Goal: Answer question/provide support: Share knowledge or assist other users

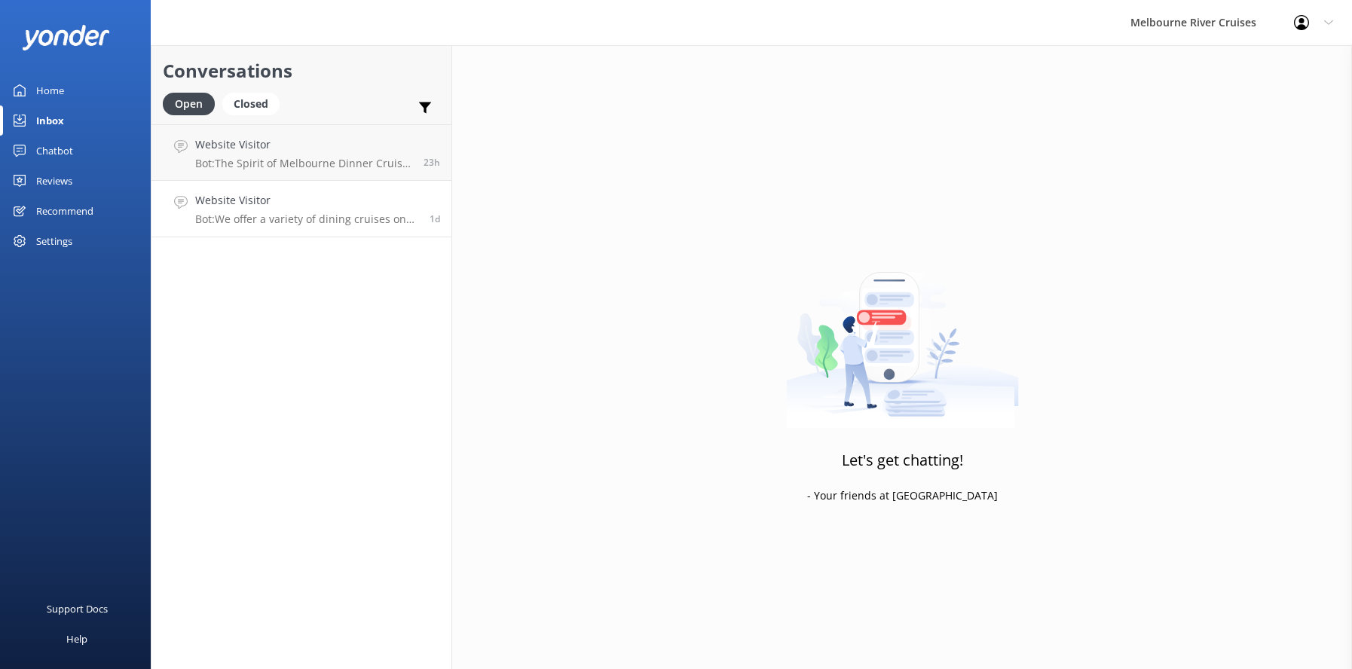
click at [286, 214] on p "Bot: We offer a variety of dining cruises on the Yarra River, combining great f…" at bounding box center [306, 220] width 223 height 14
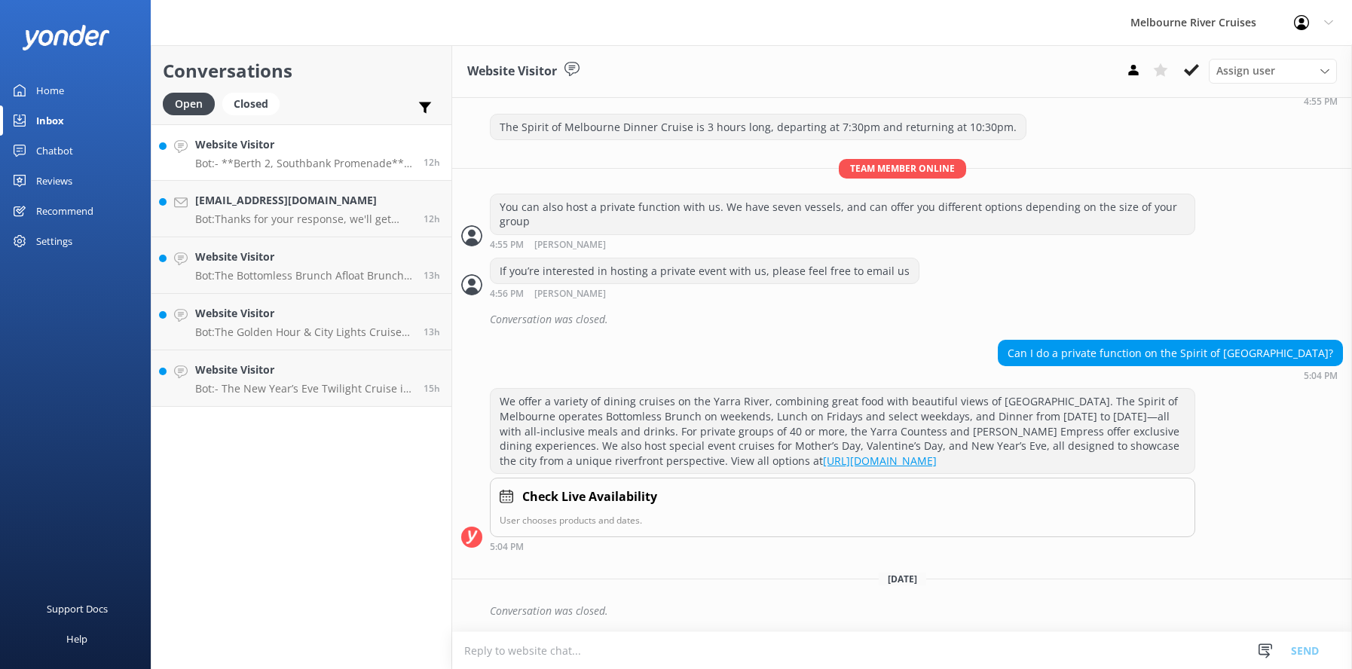
scroll to position [962, 0]
click at [242, 377] on h4 "Website Visitor" at bounding box center [303, 370] width 217 height 17
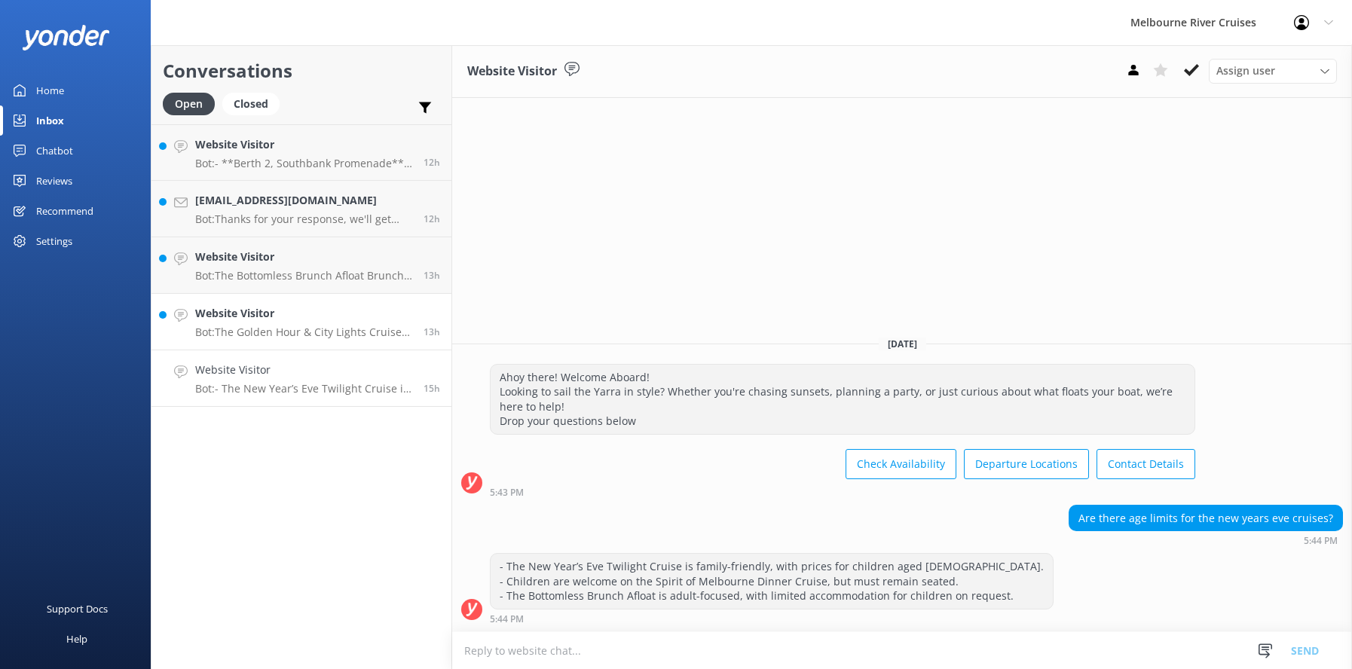
click at [237, 324] on div "Website Visitor Bot: The Golden Hour & City Lights Cruise is a 1.5-hour evening…" at bounding box center [303, 321] width 217 height 33
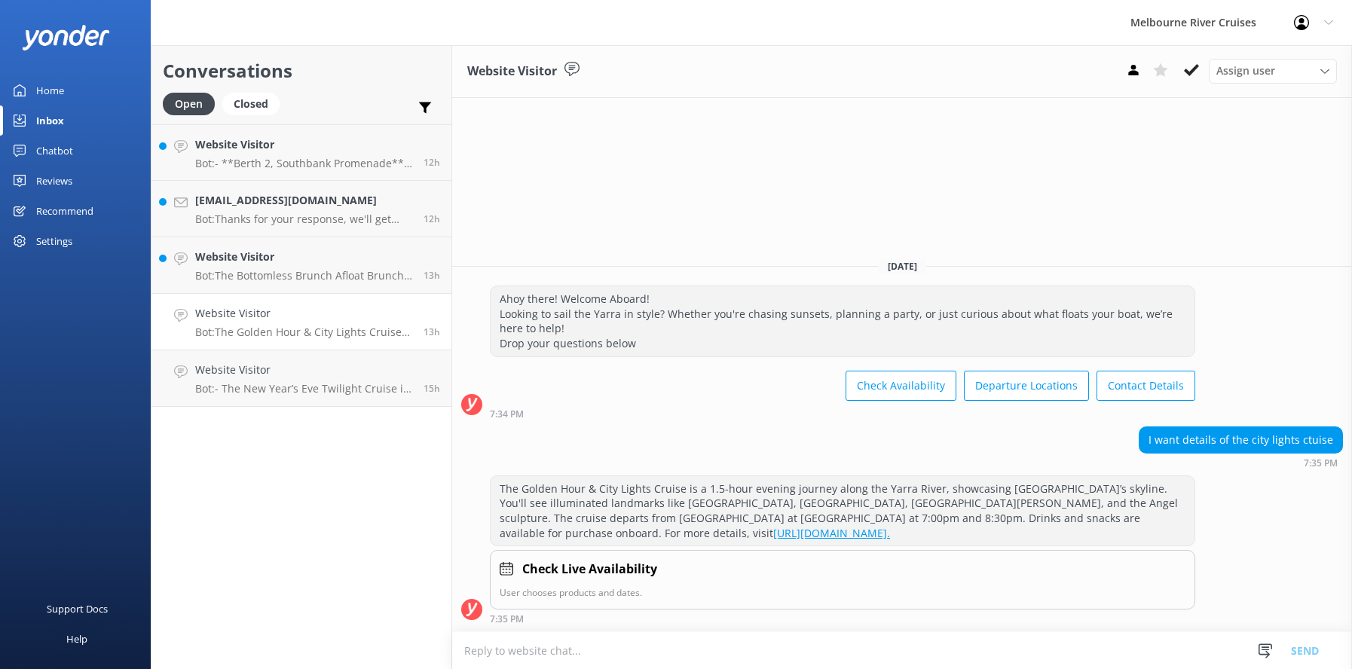
click at [255, 317] on h4 "Website Visitor" at bounding box center [303, 313] width 217 height 17
click at [1186, 75] on icon at bounding box center [1191, 70] width 15 height 15
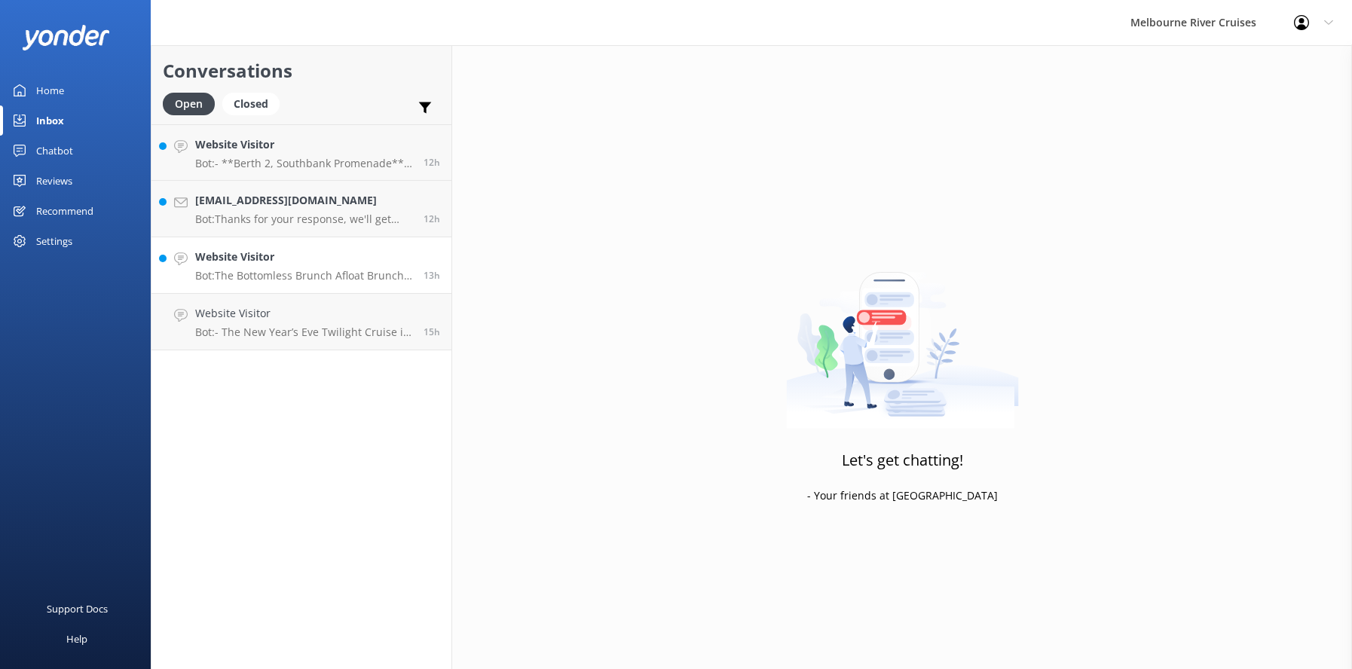
click at [231, 271] on p "Bot: The Bottomless Brunch Afloat Brunch Cruise menu features fresh local produ…" at bounding box center [303, 276] width 217 height 14
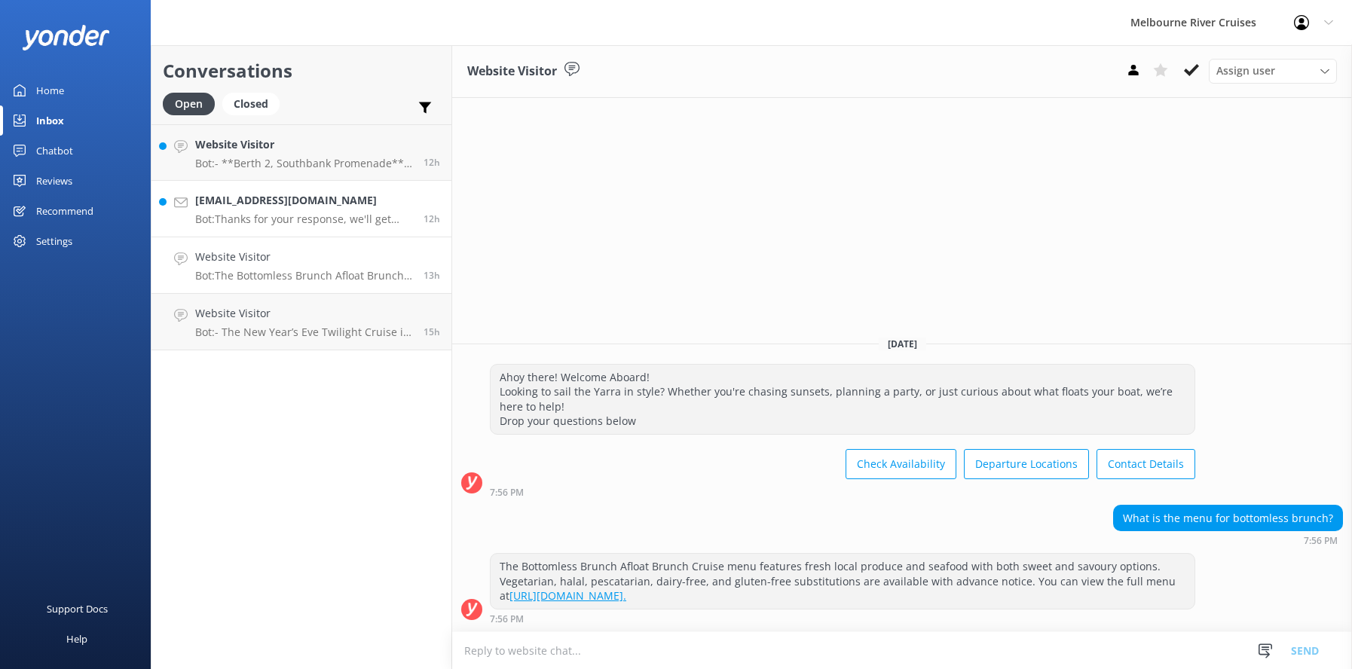
click at [231, 211] on div "[EMAIL_ADDRESS][DOMAIN_NAME] Bot: Thanks for your response, we'll get back to y…" at bounding box center [303, 208] width 217 height 33
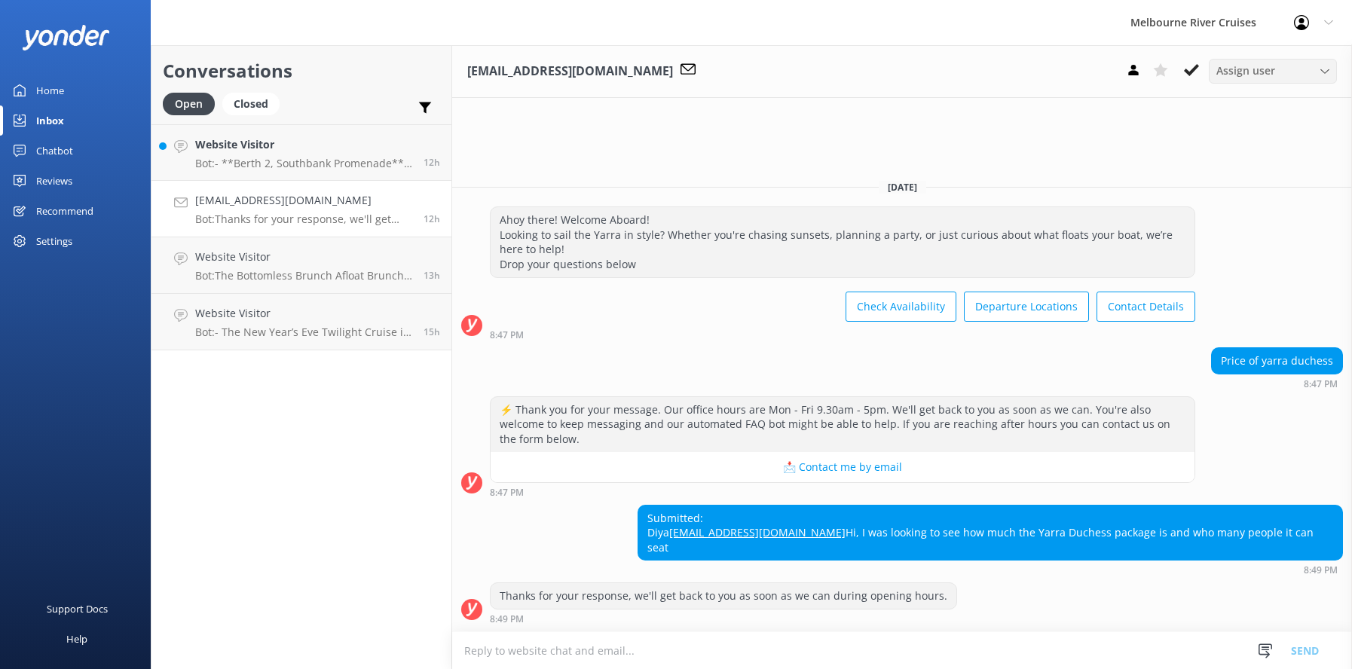
click at [1322, 69] on icon at bounding box center [1324, 71] width 9 height 9
click at [1256, 109] on div "[PERSON_NAME]" at bounding box center [1253, 113] width 72 height 15
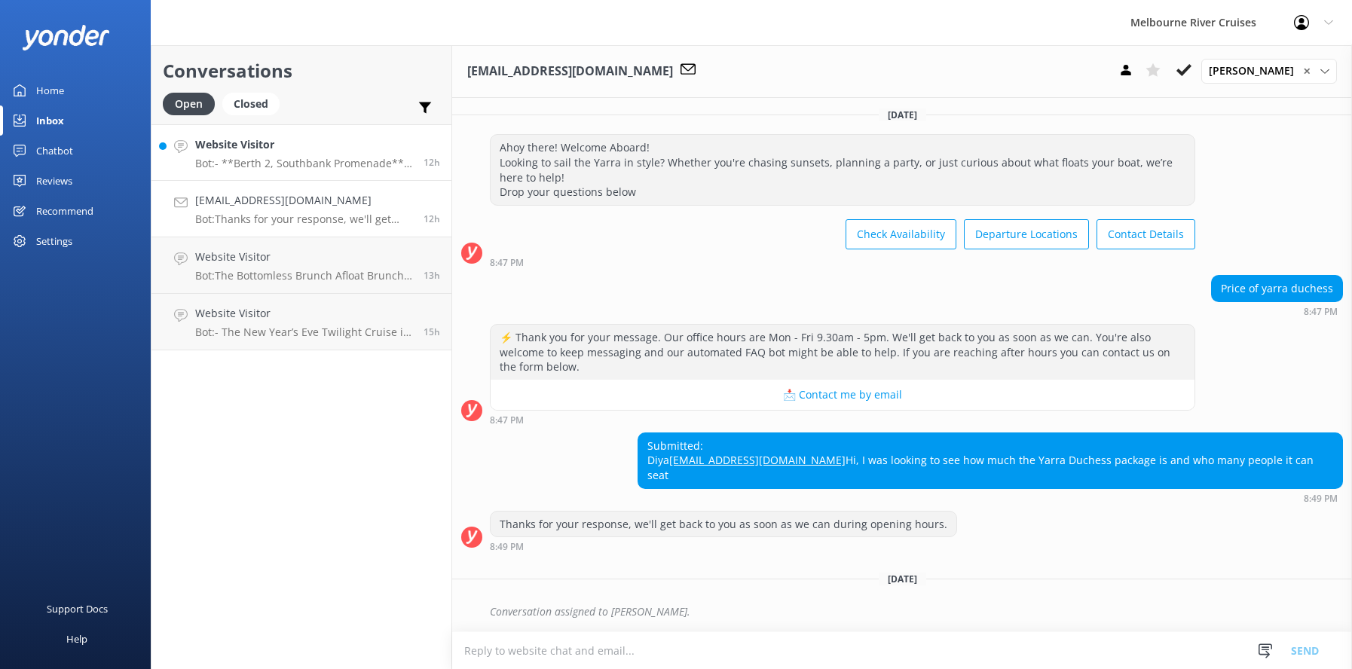
click at [227, 158] on p "Bot: - **Berth 2, Southbank Promenade**: Various cruises such as the Ports & Do…" at bounding box center [303, 164] width 217 height 14
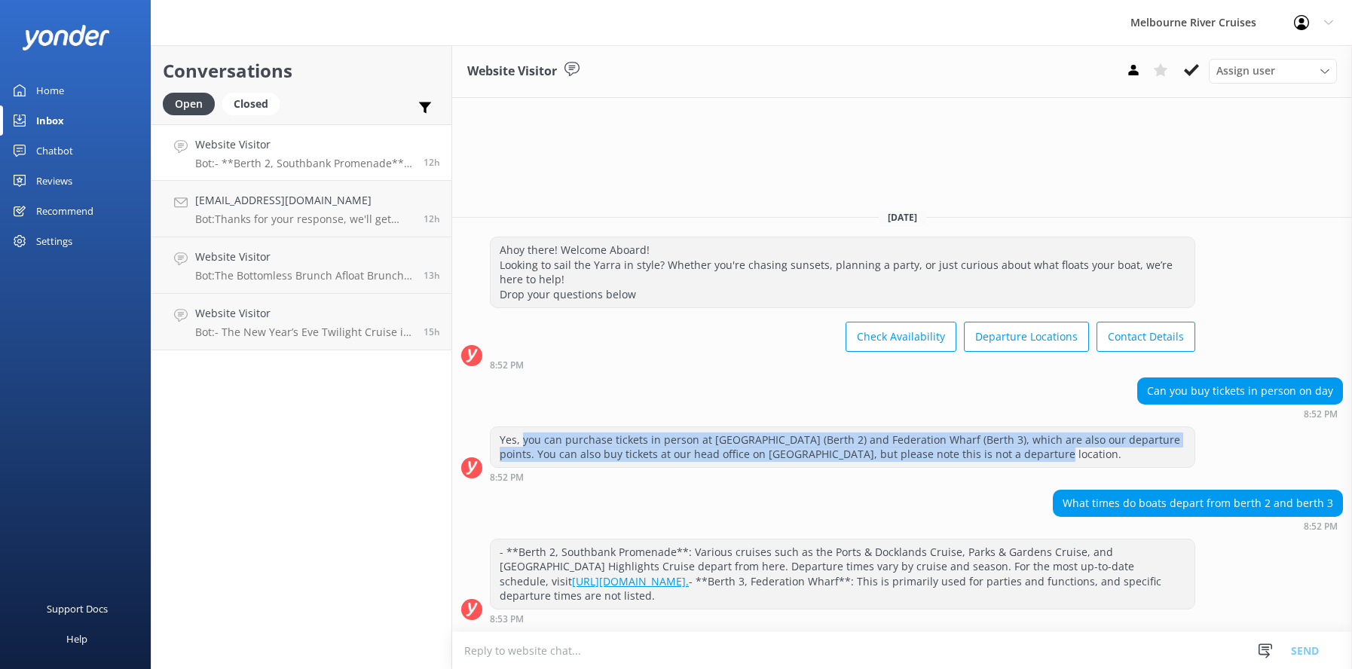
drag, startPoint x: 1004, startPoint y: 442, endPoint x: 521, endPoint y: 420, distance: 483.6
click at [521, 427] on div "Yes, you can purchase tickets in person at [GEOGRAPHIC_DATA] (Berth 2) and Fede…" at bounding box center [843, 447] width 704 height 40
copy div "you can purchase tickets in person at [GEOGRAPHIC_DATA] (Berth 2) and Federatio…"
click at [44, 118] on div "Inbox" at bounding box center [50, 121] width 28 height 30
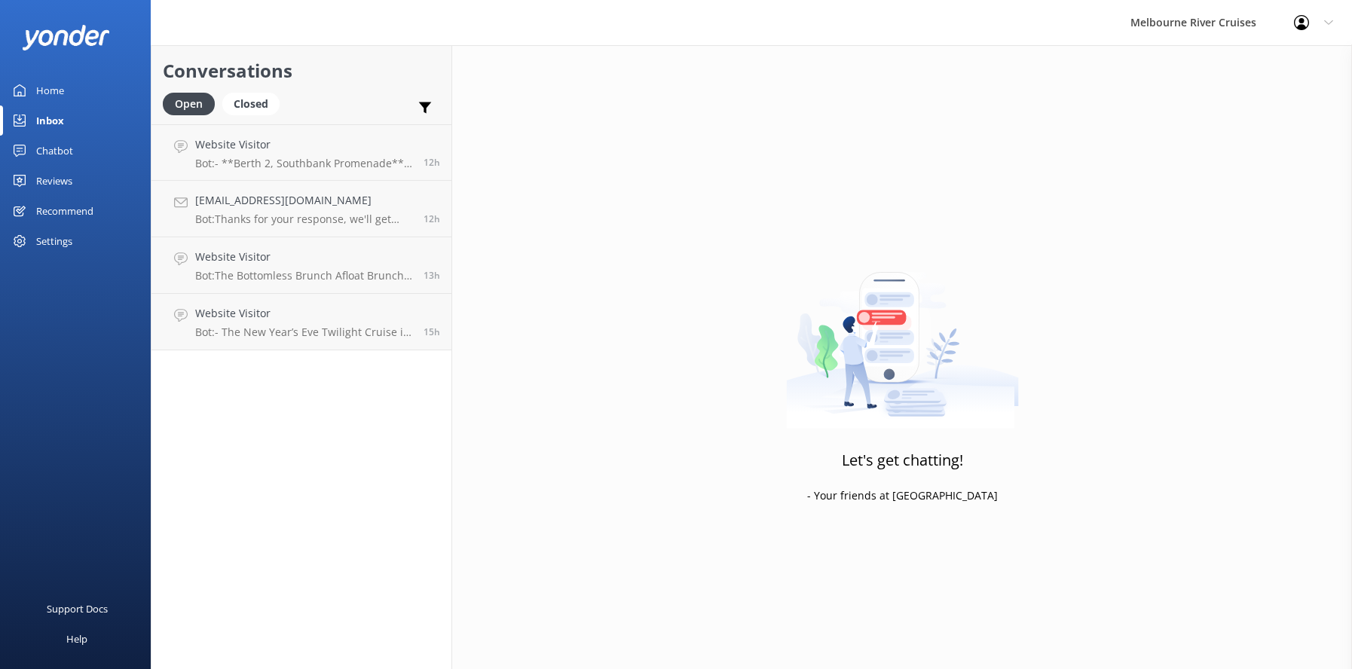
click at [42, 87] on div "Home" at bounding box center [50, 90] width 28 height 30
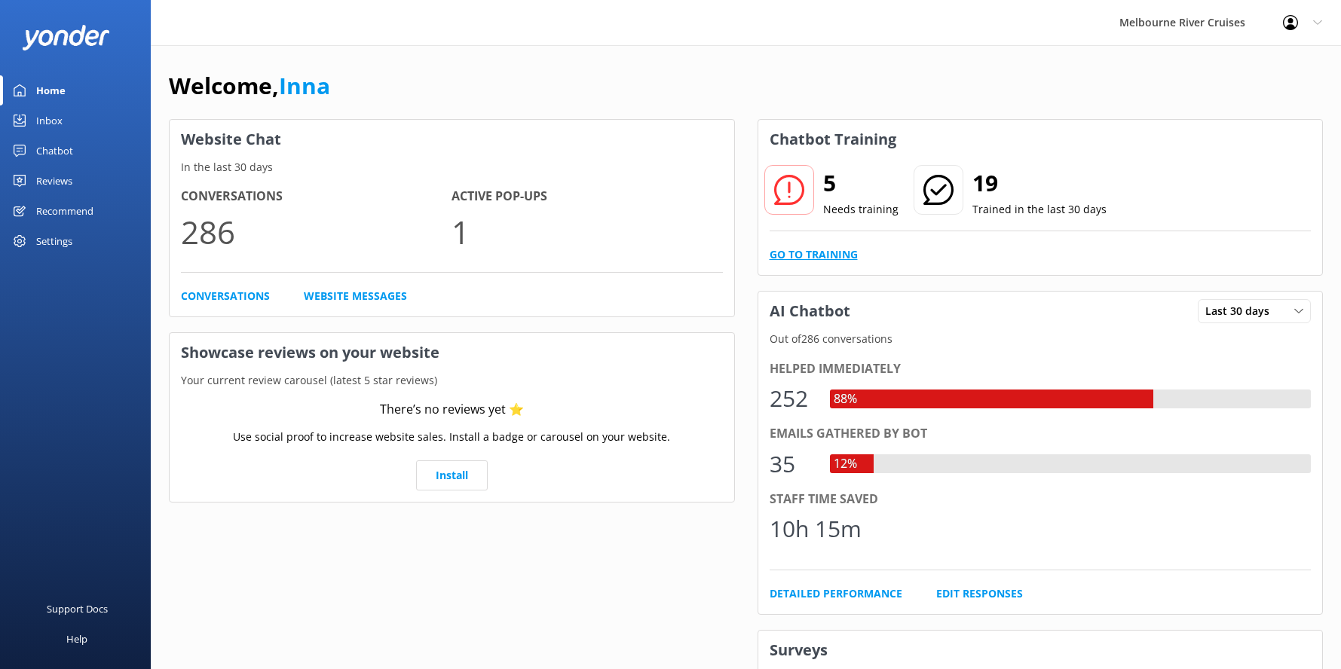
click at [815, 258] on link "Go to Training" at bounding box center [813, 254] width 88 height 17
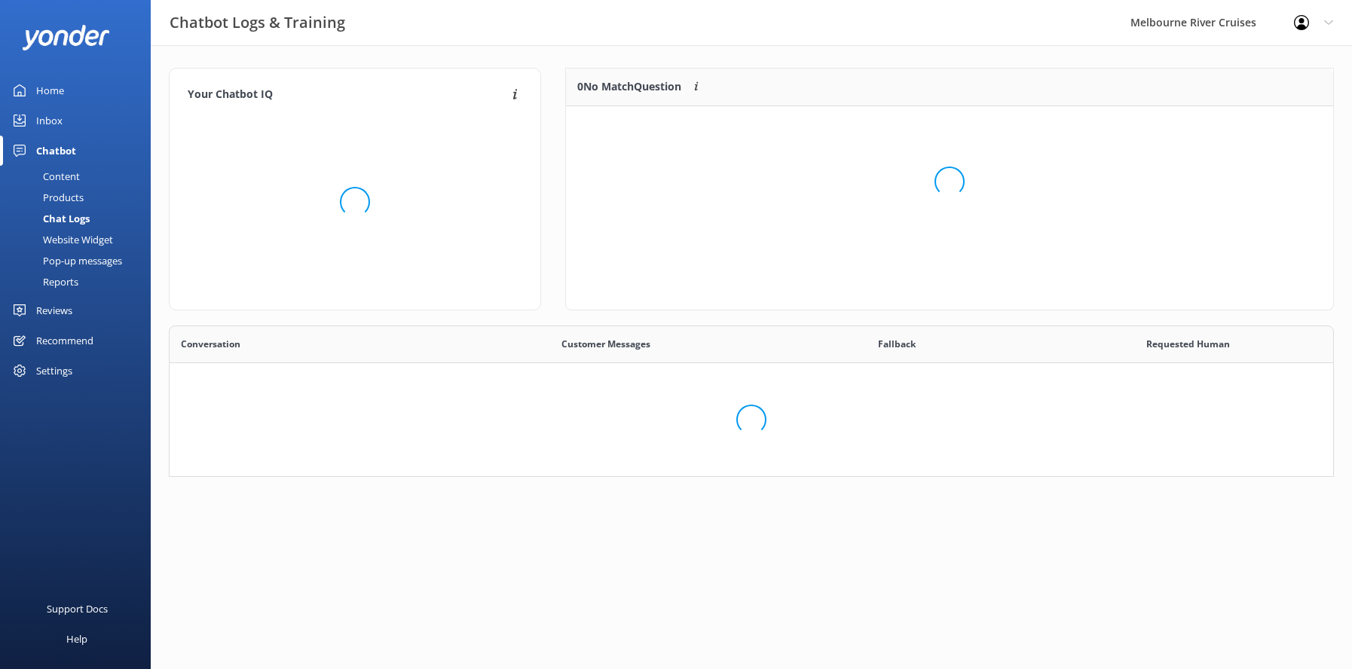
scroll to position [517, 1141]
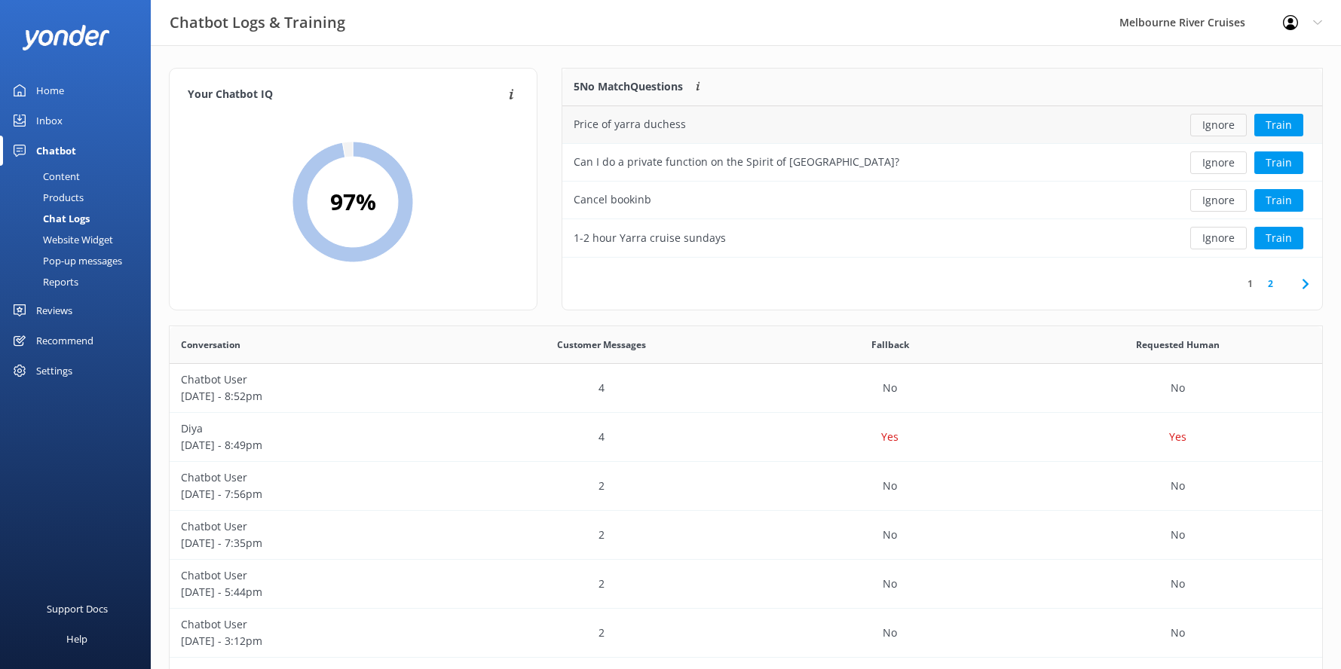
click at [1207, 126] on button "Ignore" at bounding box center [1218, 125] width 57 height 23
click at [1279, 241] on button "Train" at bounding box center [1278, 238] width 49 height 23
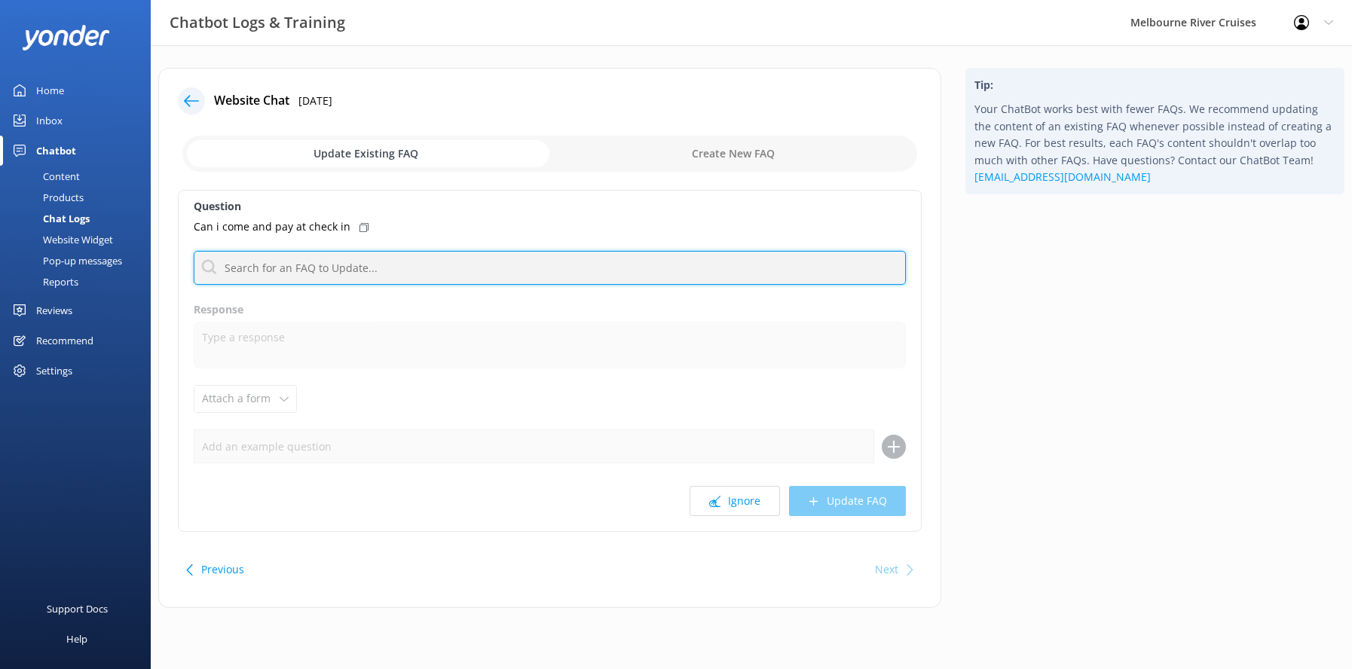
click at [234, 274] on input "text" at bounding box center [550, 268] width 712 height 34
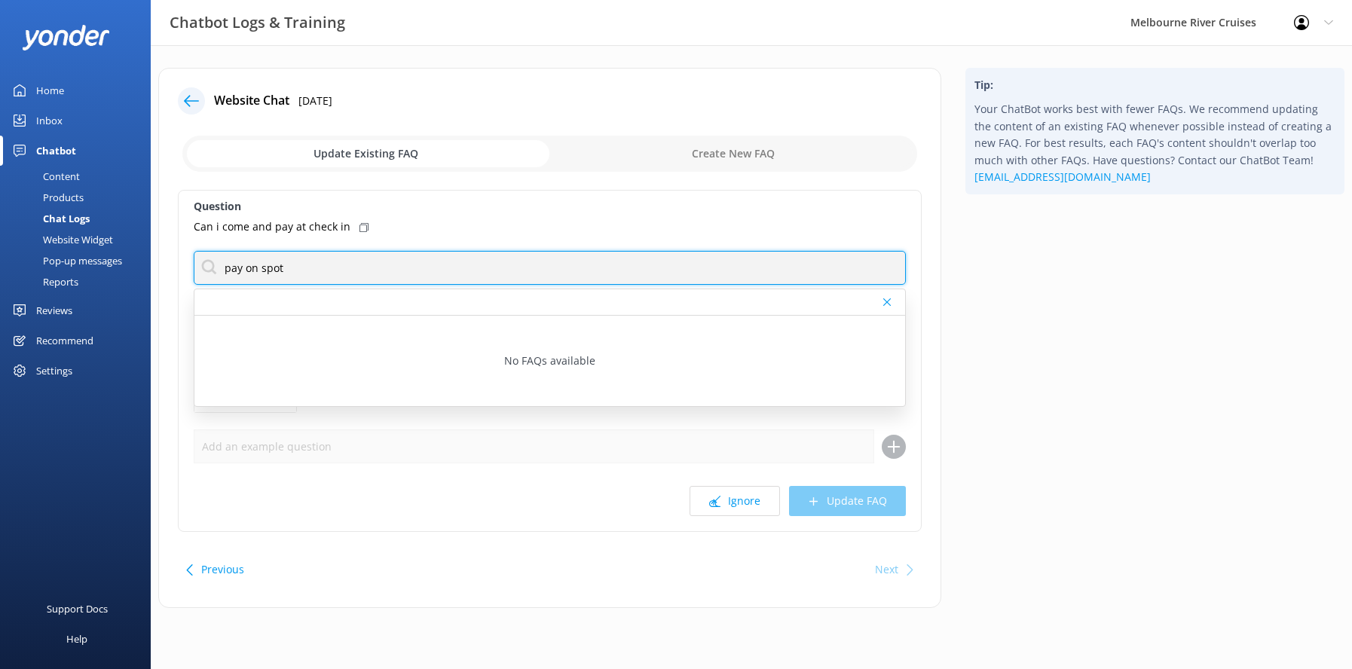
type input "pay on spot"
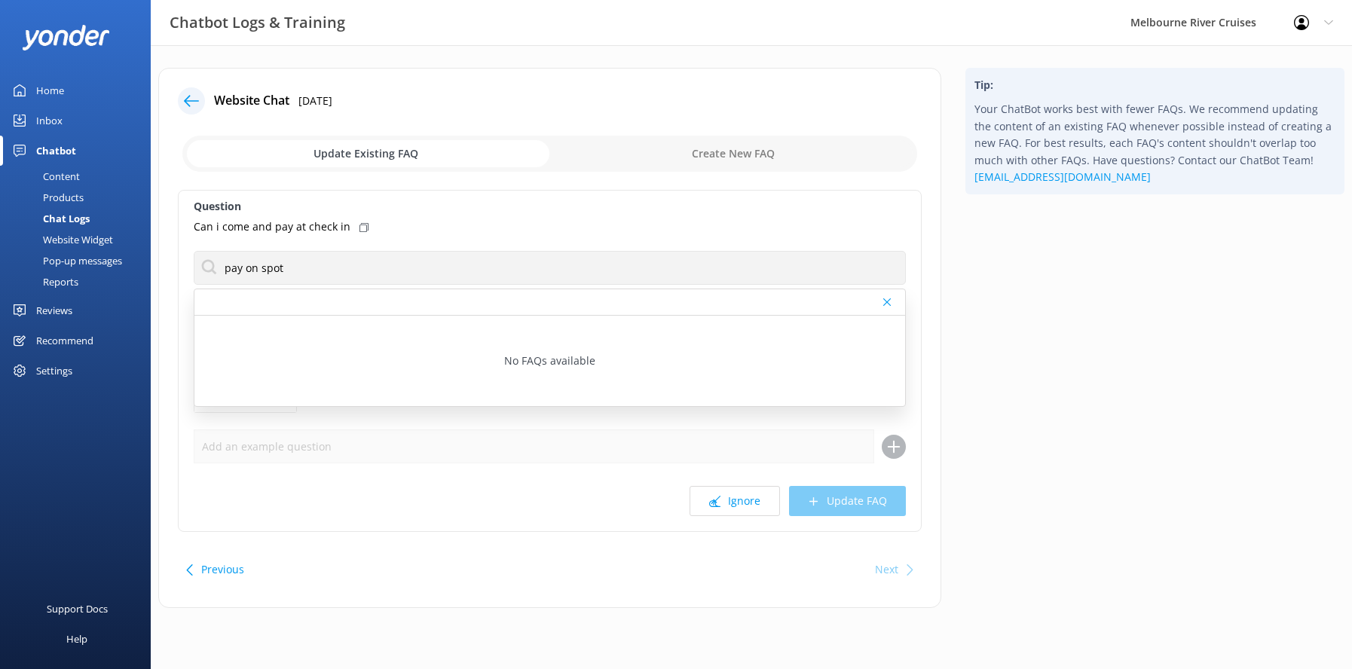
click at [1004, 375] on div "Tip: Your ChatBot works best with fewer FAQs. We recommend updating the content…" at bounding box center [1154, 345] width 403 height 555
click at [886, 301] on icon at bounding box center [887, 302] width 8 height 9
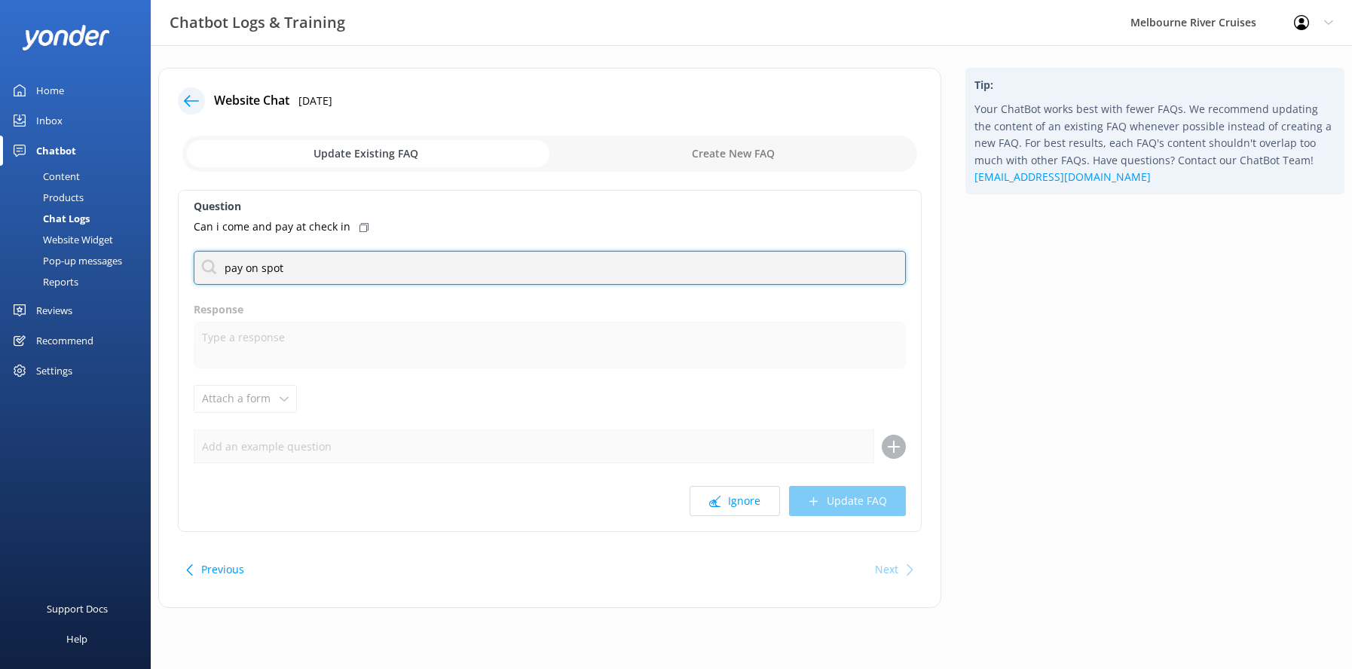
click at [286, 265] on input "pay on spot" at bounding box center [550, 268] width 712 height 34
drag, startPoint x: 295, startPoint y: 267, endPoint x: 207, endPoint y: 264, distance: 87.5
click at [207, 264] on input "pay on spot" at bounding box center [550, 268] width 712 height 34
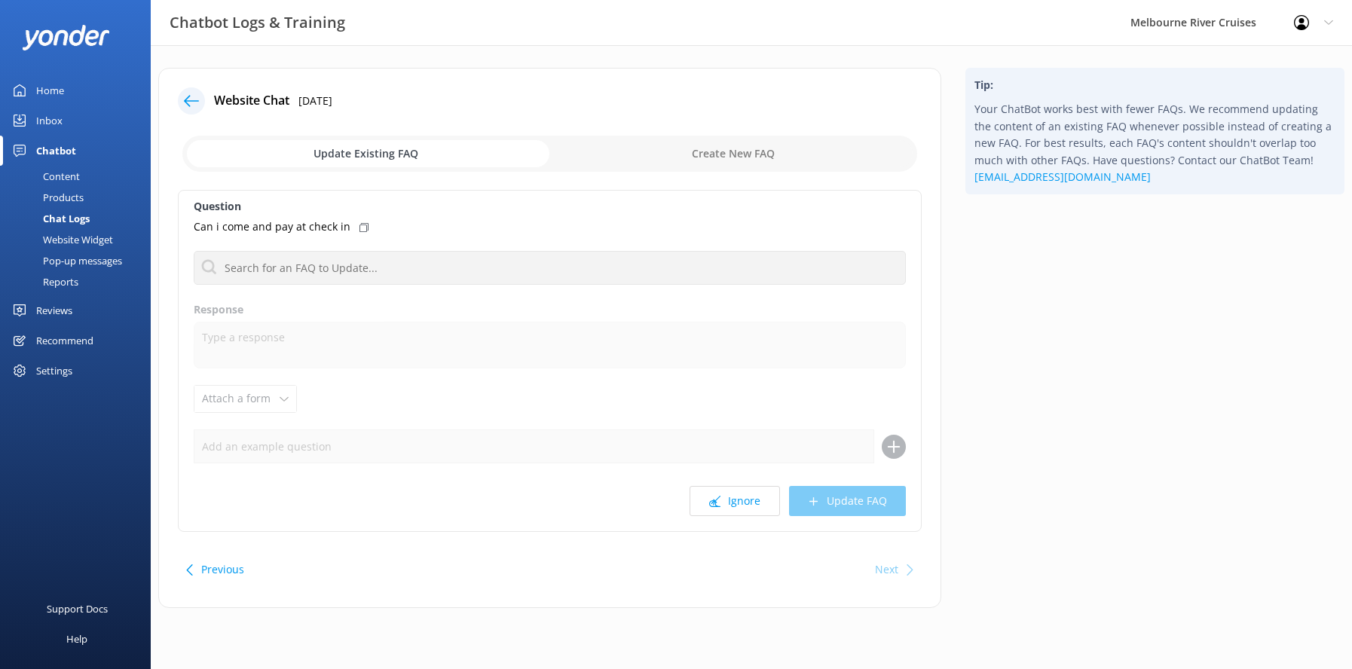
click at [713, 153] on input "checkbox" at bounding box center [549, 154] width 735 height 36
checkbox input "true"
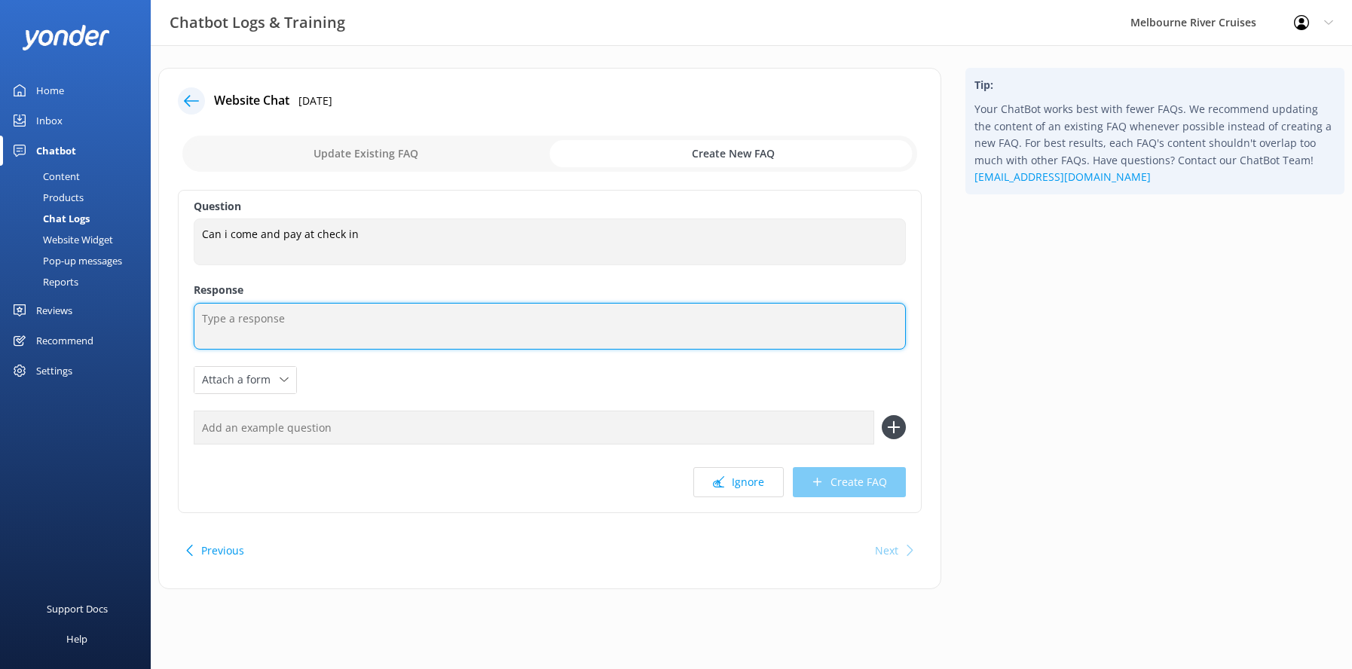
click at [209, 315] on textarea at bounding box center [550, 326] width 712 height 47
paste textarea "pay on spot"
type textarea "pay on spot"
drag, startPoint x: 271, startPoint y: 309, endPoint x: 201, endPoint y: 316, distance: 70.4
click at [201, 316] on textarea "pay on spot" at bounding box center [550, 326] width 712 height 47
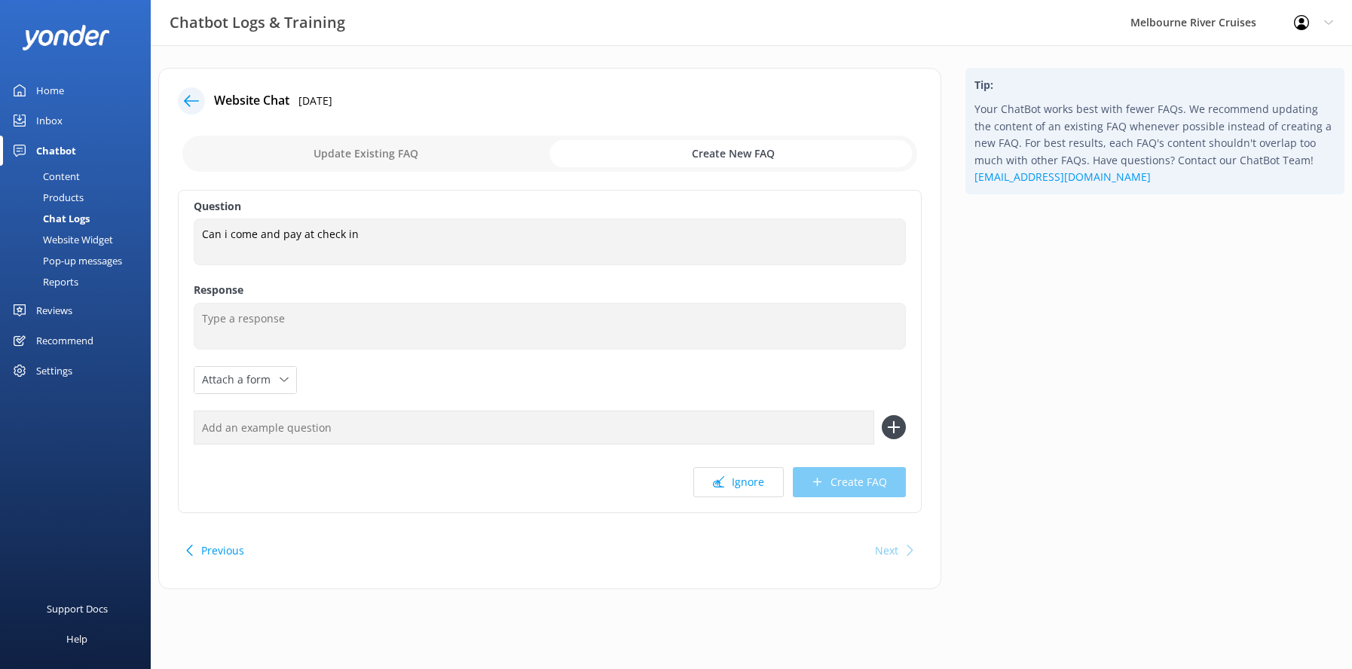
click at [43, 148] on div "Chatbot" at bounding box center [56, 151] width 40 height 30
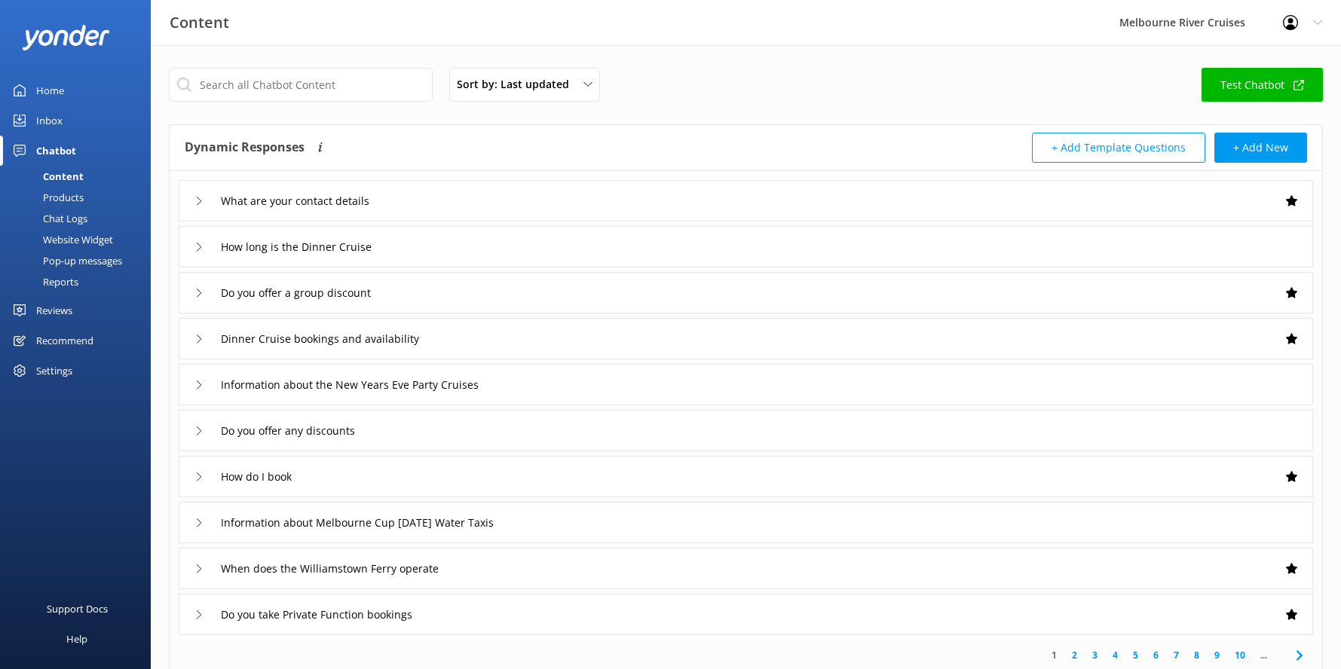
click at [54, 115] on div "Inbox" at bounding box center [49, 121] width 26 height 30
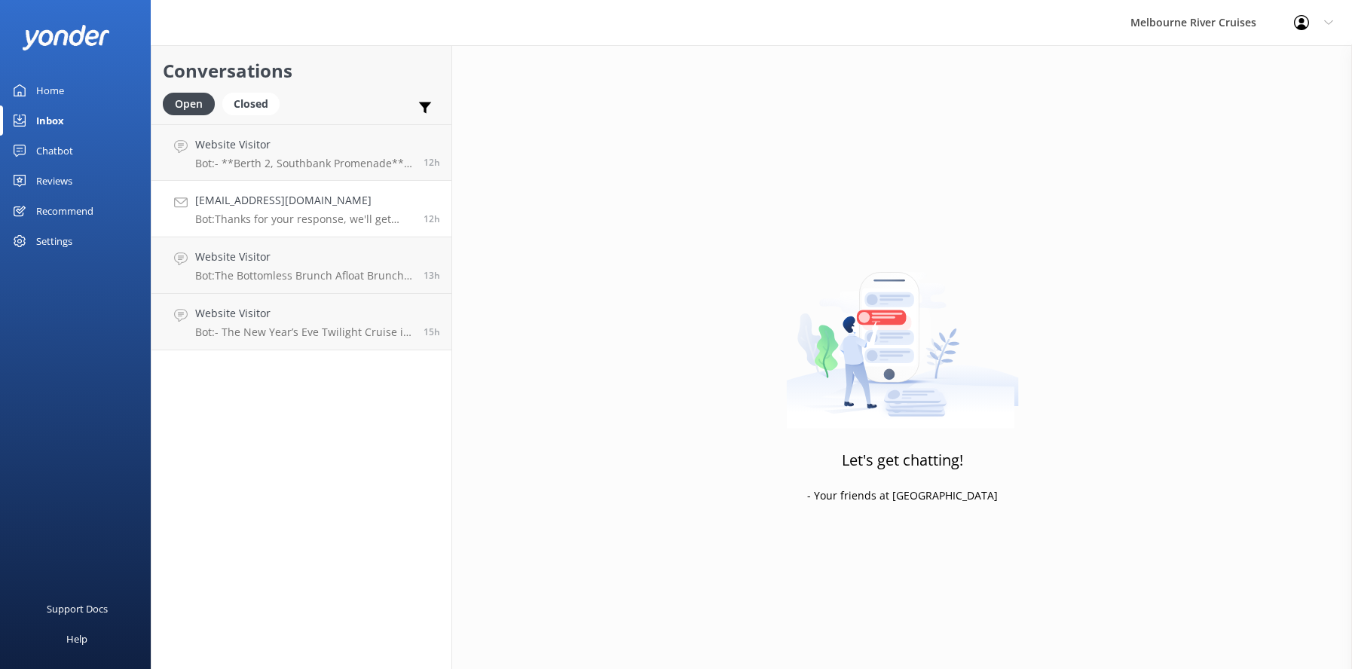
click at [251, 201] on h4 "[EMAIL_ADDRESS][DOMAIN_NAME]" at bounding box center [303, 200] width 217 height 17
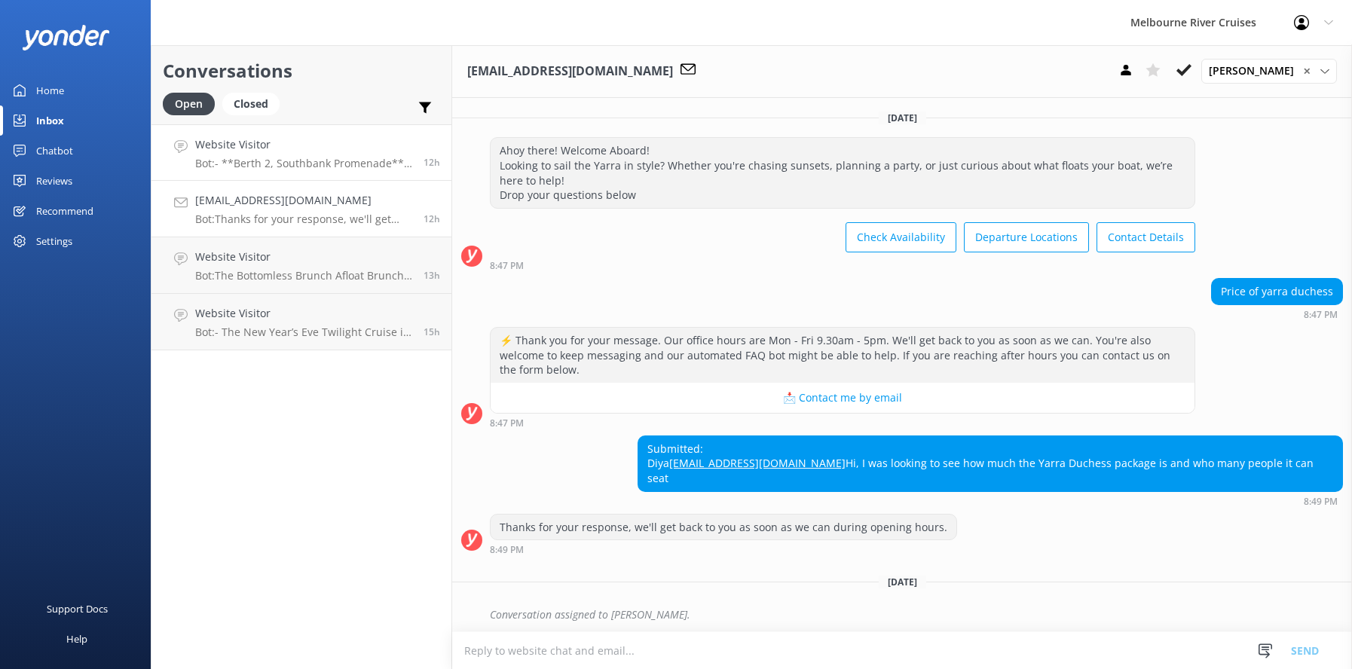
scroll to position [18, 0]
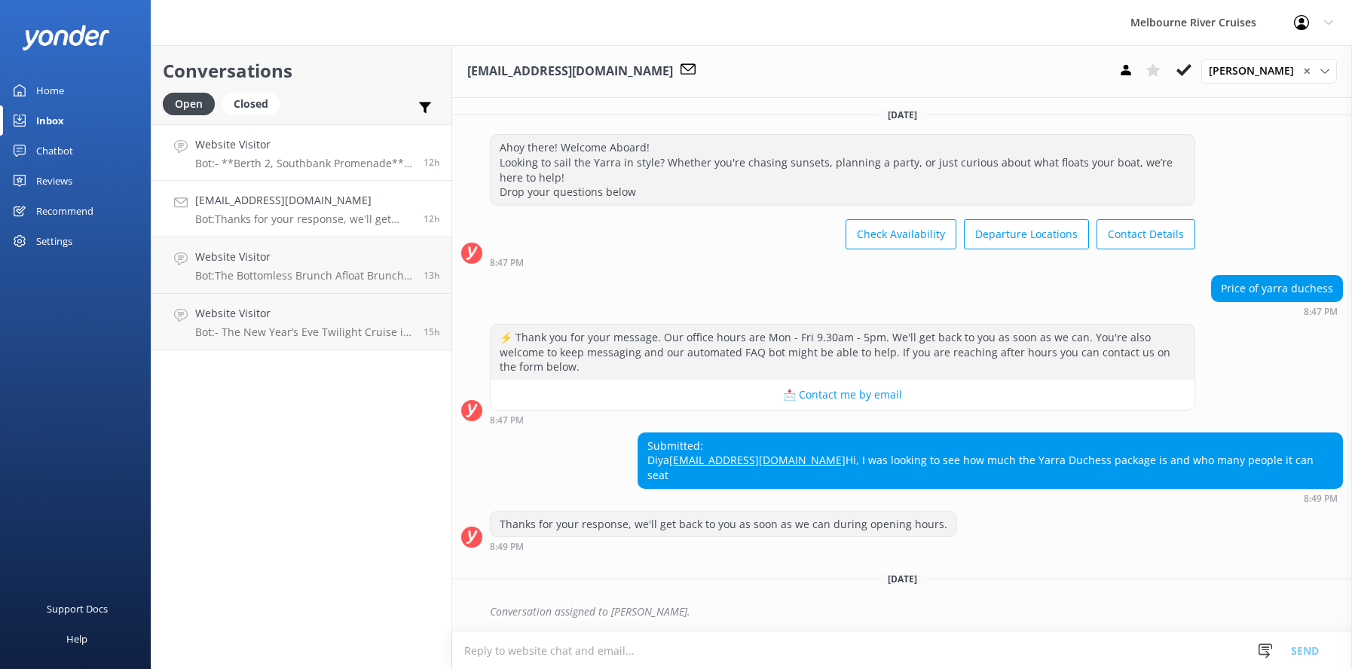
click at [255, 151] on h4 "Website Visitor" at bounding box center [303, 144] width 217 height 17
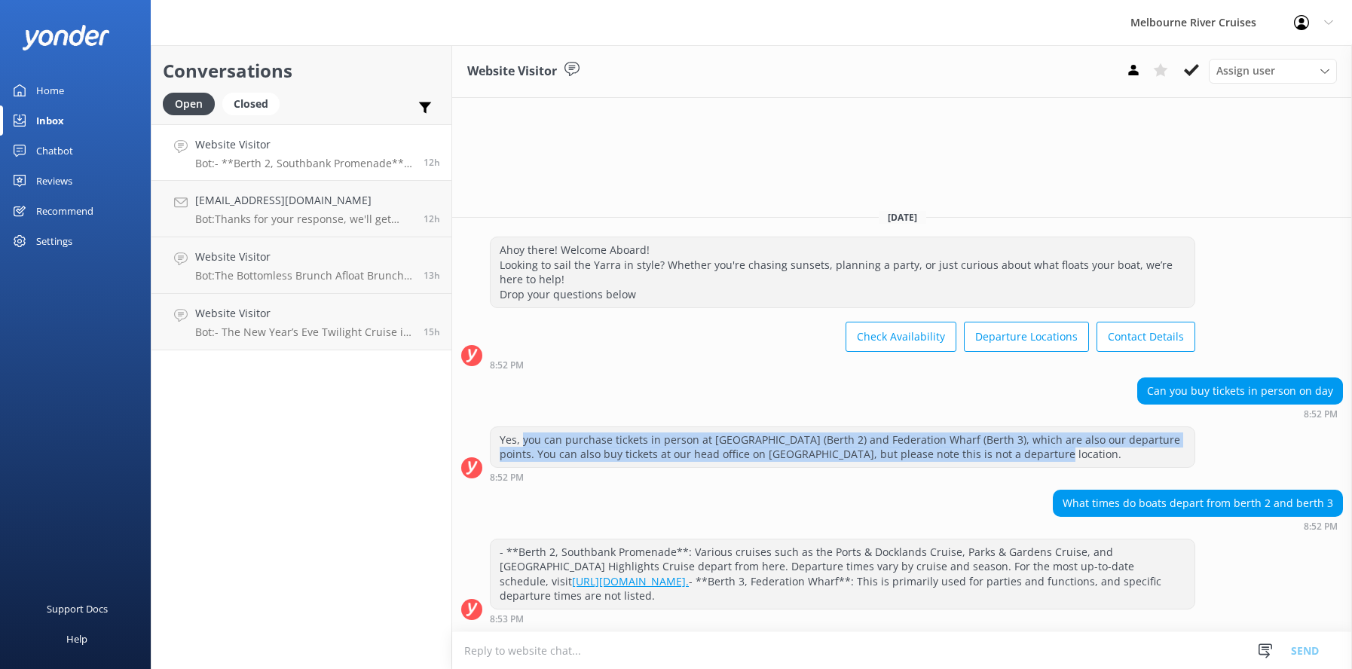
drag, startPoint x: 521, startPoint y: 421, endPoint x: 1002, endPoint y: 439, distance: 481.9
click at [1002, 439] on div "Yes, you can purchase tickets in person at [GEOGRAPHIC_DATA] (Berth 2) and Fede…" at bounding box center [843, 447] width 704 height 40
copy div "you can purchase tickets in person at [GEOGRAPHIC_DATA] (Berth 2) and Federatio…"
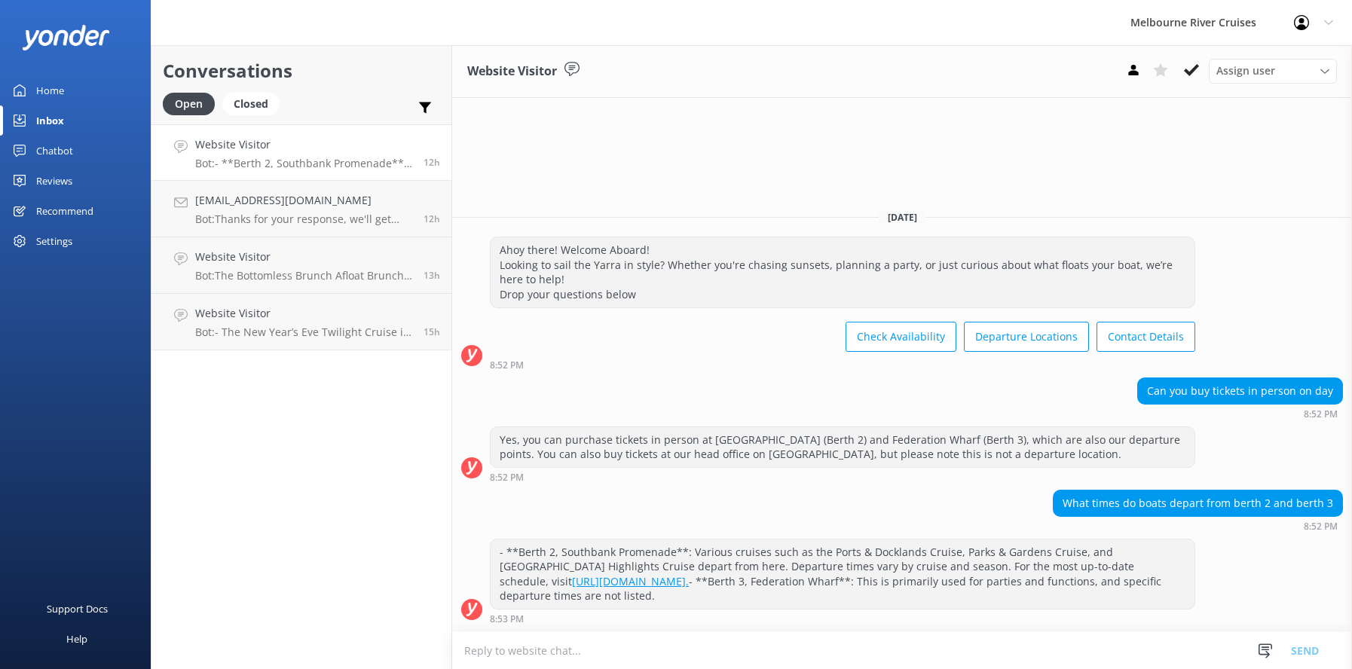
click at [708, 469] on div "Yes, you can purchase tickets in person at [GEOGRAPHIC_DATA] (Berth 2) and Fede…" at bounding box center [902, 458] width 900 height 63
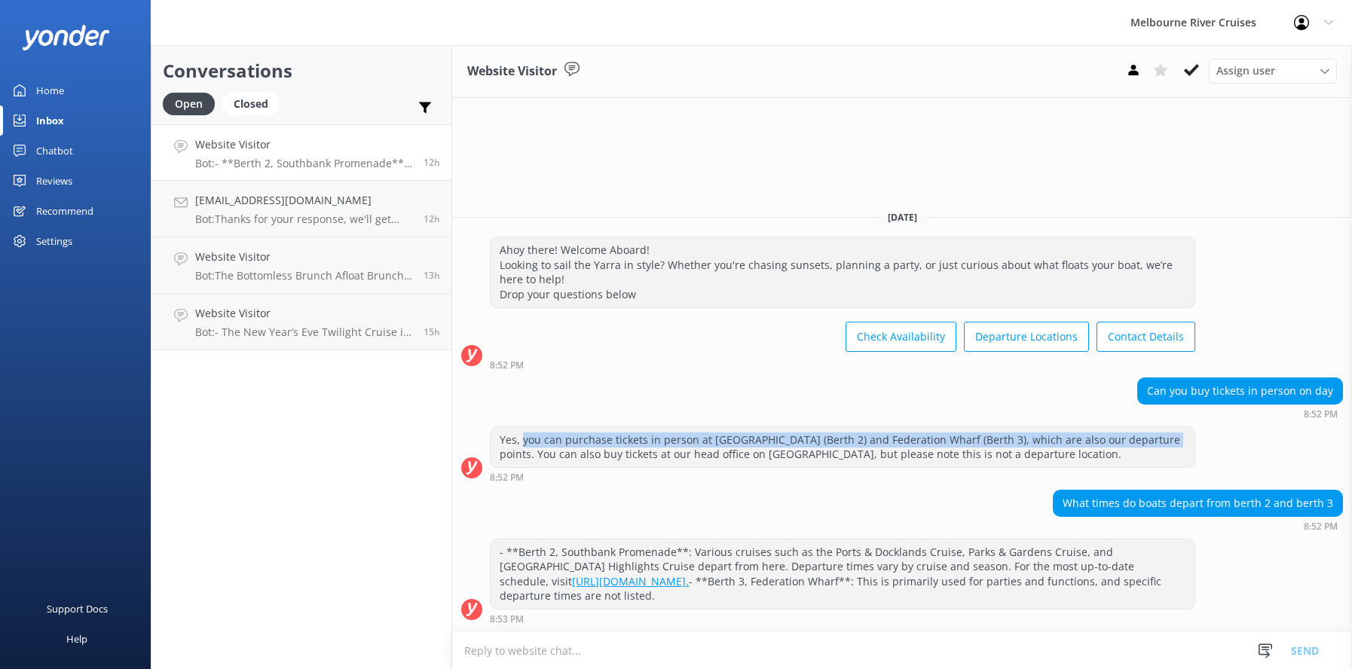
drag, startPoint x: 524, startPoint y: 423, endPoint x: 1144, endPoint y: 413, distance: 620.3
click at [1144, 427] on div "Yes, you can purchase tickets in person at [GEOGRAPHIC_DATA] (Berth 2) and Fede…" at bounding box center [843, 447] width 704 height 40
copy div "you can purchase tickets in person at [GEOGRAPHIC_DATA] (Berth 2) and Federatio…"
click at [44, 92] on div "Home" at bounding box center [50, 90] width 28 height 30
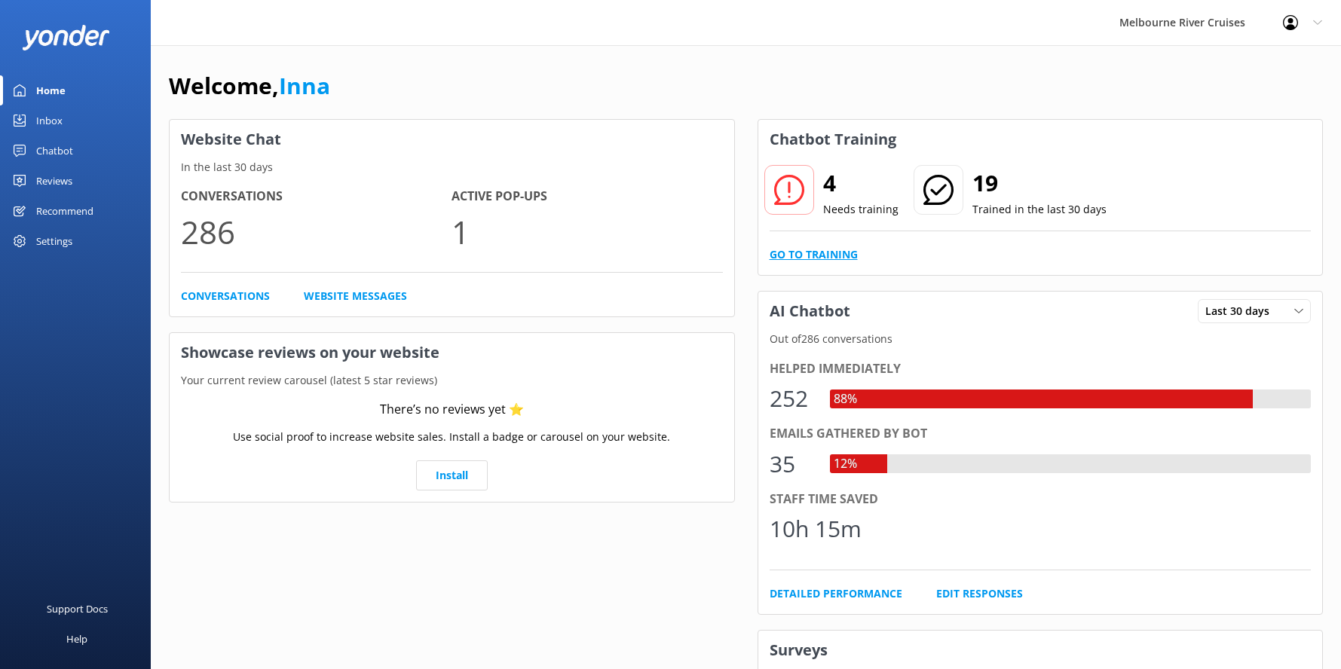
click at [825, 254] on link "Go to Training" at bounding box center [813, 254] width 88 height 17
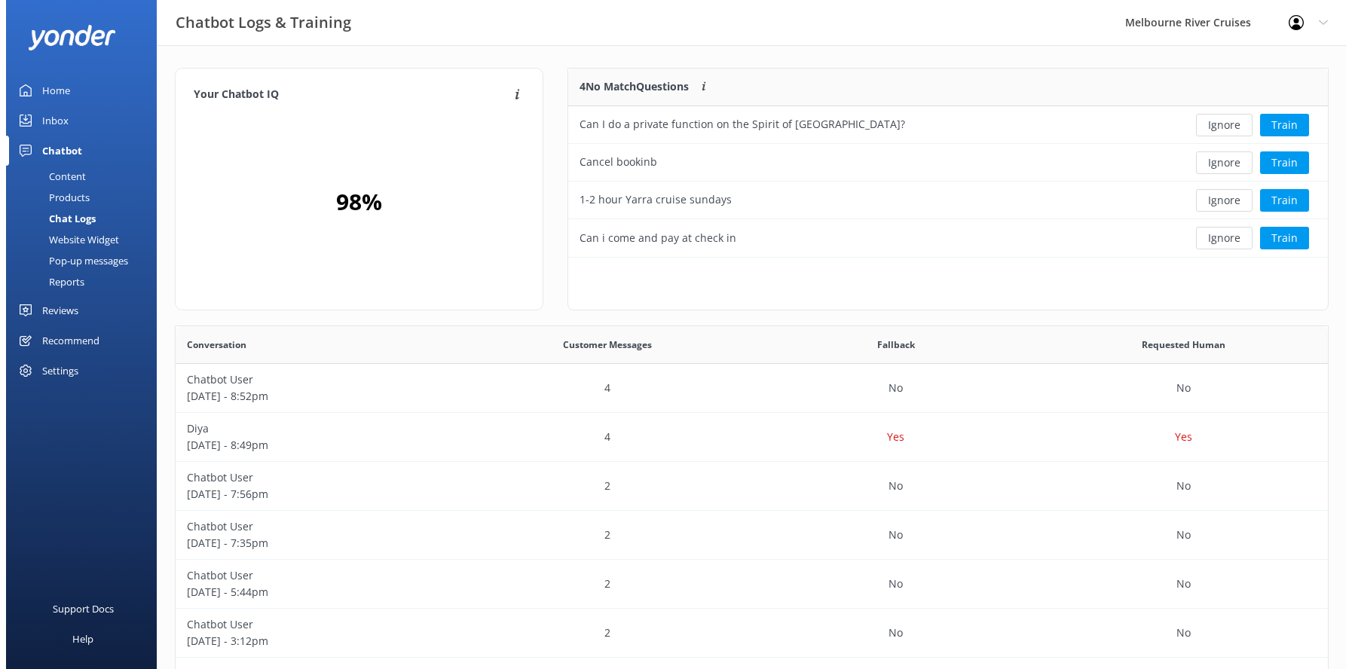
scroll to position [517, 1141]
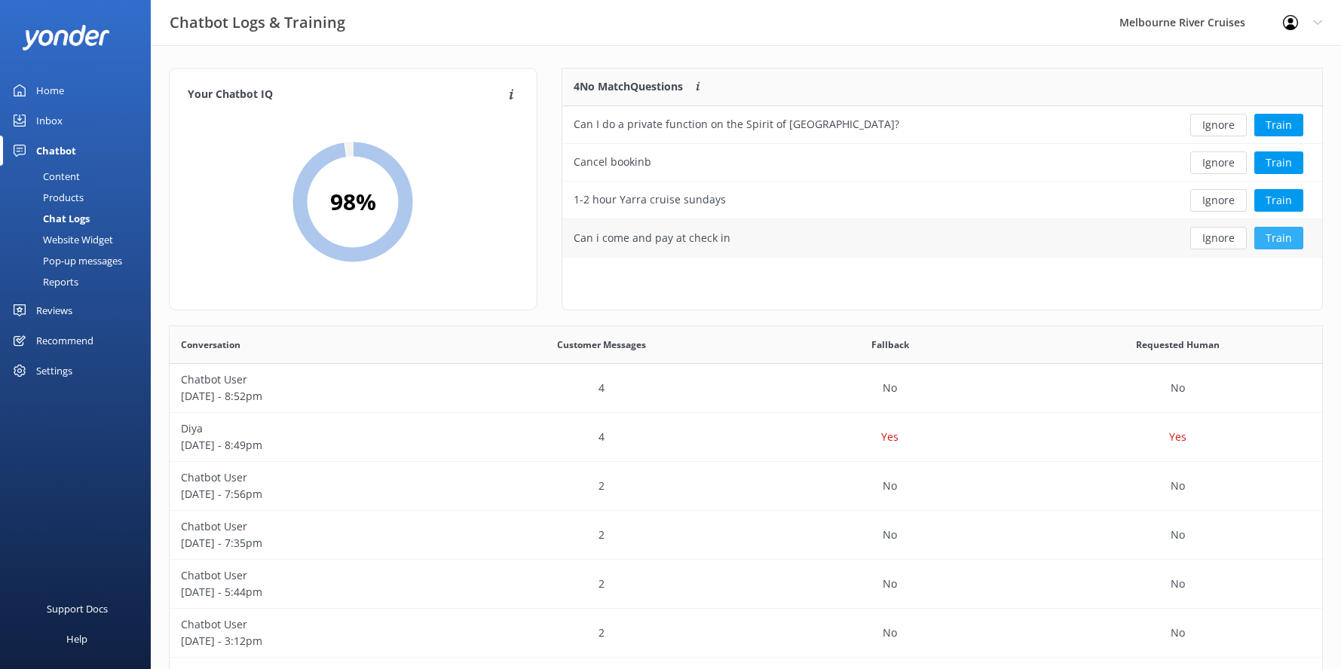
click at [1280, 237] on button "Train" at bounding box center [1278, 238] width 49 height 23
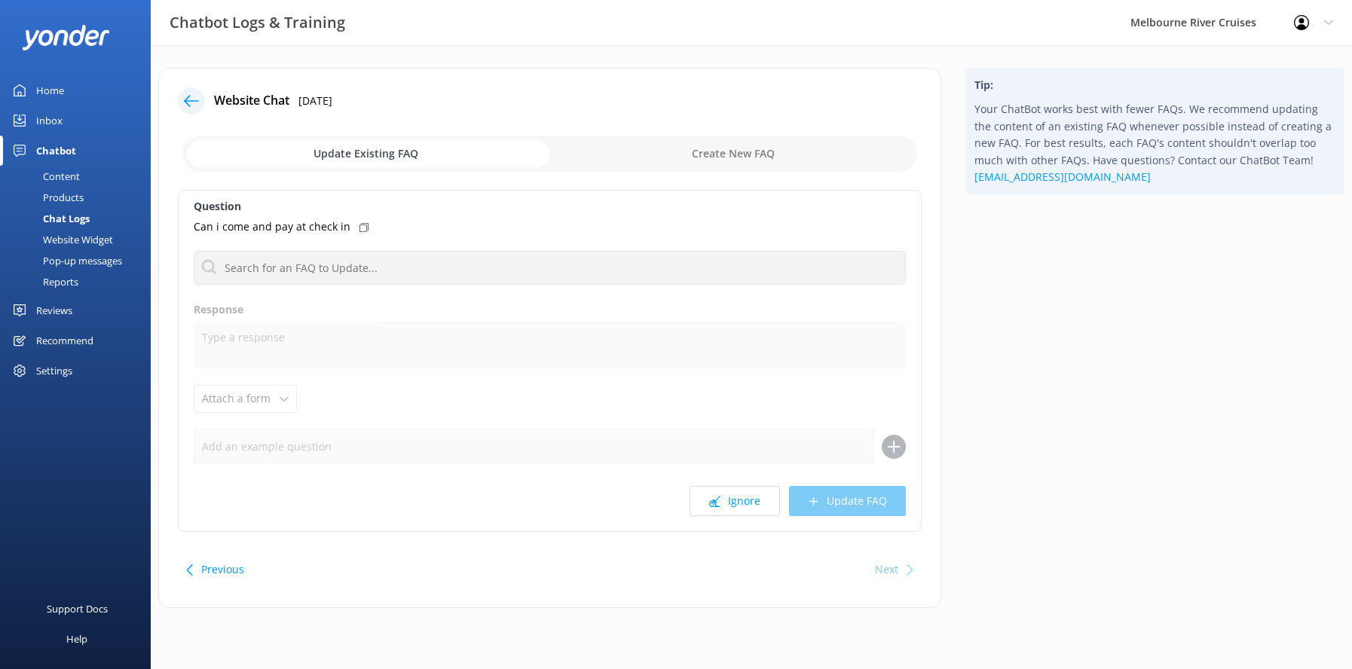
click at [696, 148] on input "checkbox" at bounding box center [549, 154] width 735 height 36
checkbox input "true"
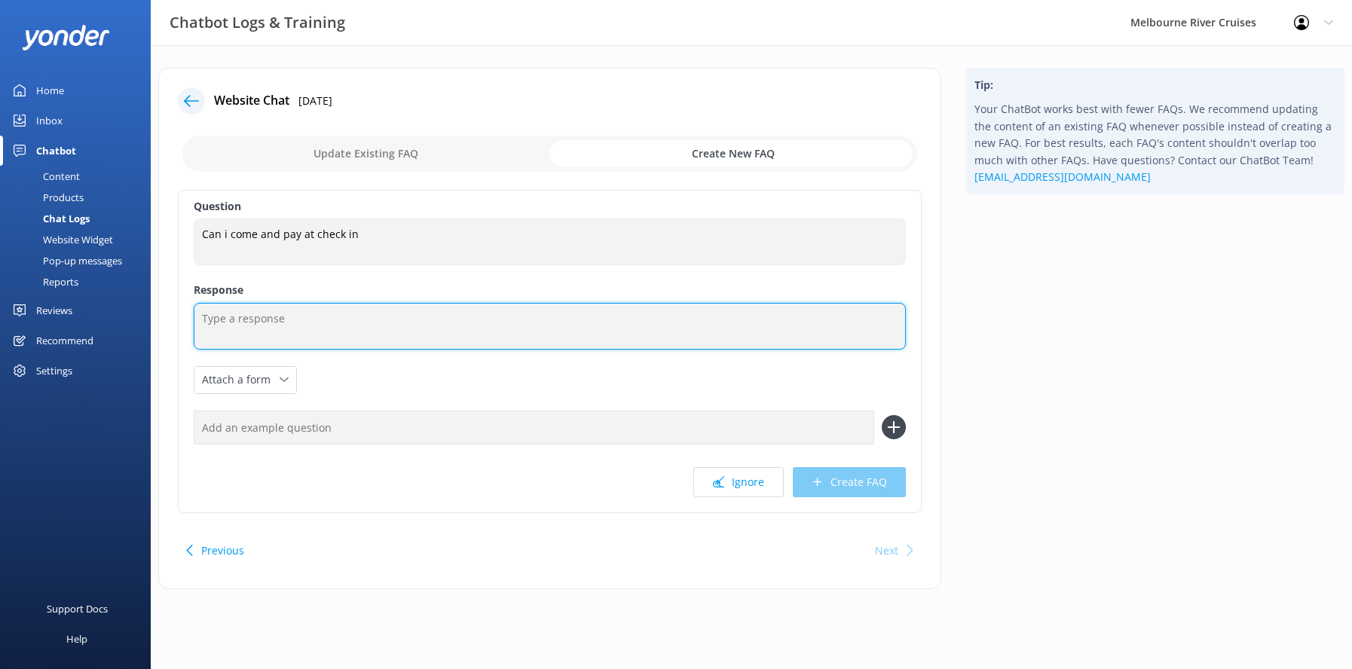
click at [209, 320] on textarea at bounding box center [550, 326] width 712 height 47
paste textarea "you can purchase tickets in person at [GEOGRAPHIC_DATA] (Berth 2) and Federatio…"
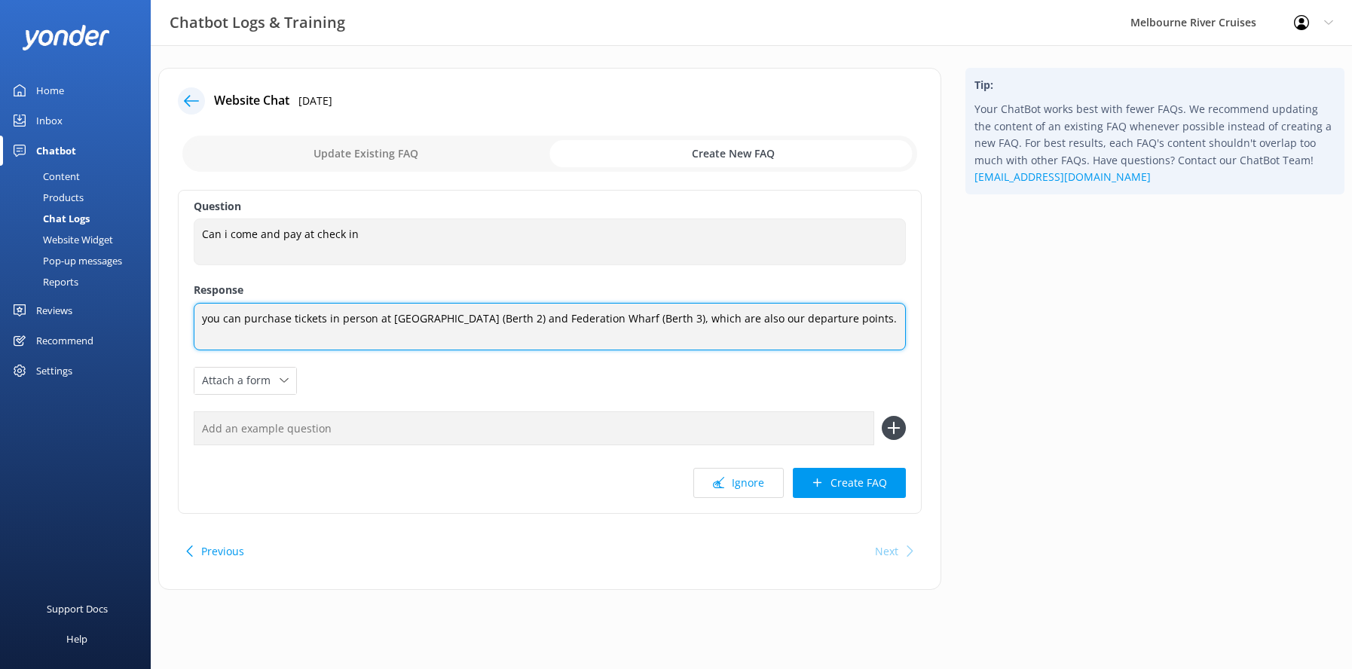
click at [206, 323] on textarea "you can purchase tickets in person at [GEOGRAPHIC_DATA] (Berth 2) and Federatio…" at bounding box center [550, 326] width 712 height 47
type textarea "You can purchase tickets in person at [GEOGRAPHIC_DATA] (Berth 2) and Federatio…"
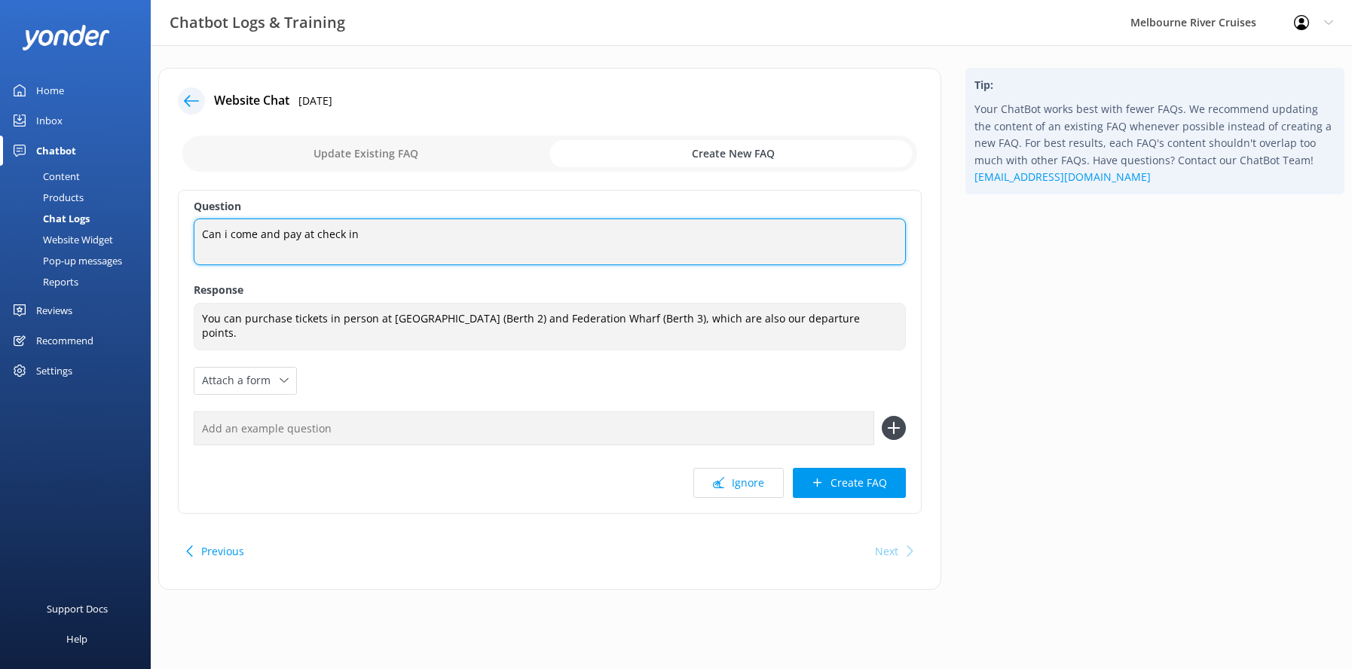
click at [277, 234] on textarea "Can i come and pay at check in" at bounding box center [550, 242] width 712 height 47
click at [277, 234] on textarea "pay at check in" at bounding box center [550, 242] width 712 height 47
type textarea "pay at check in / departure point"
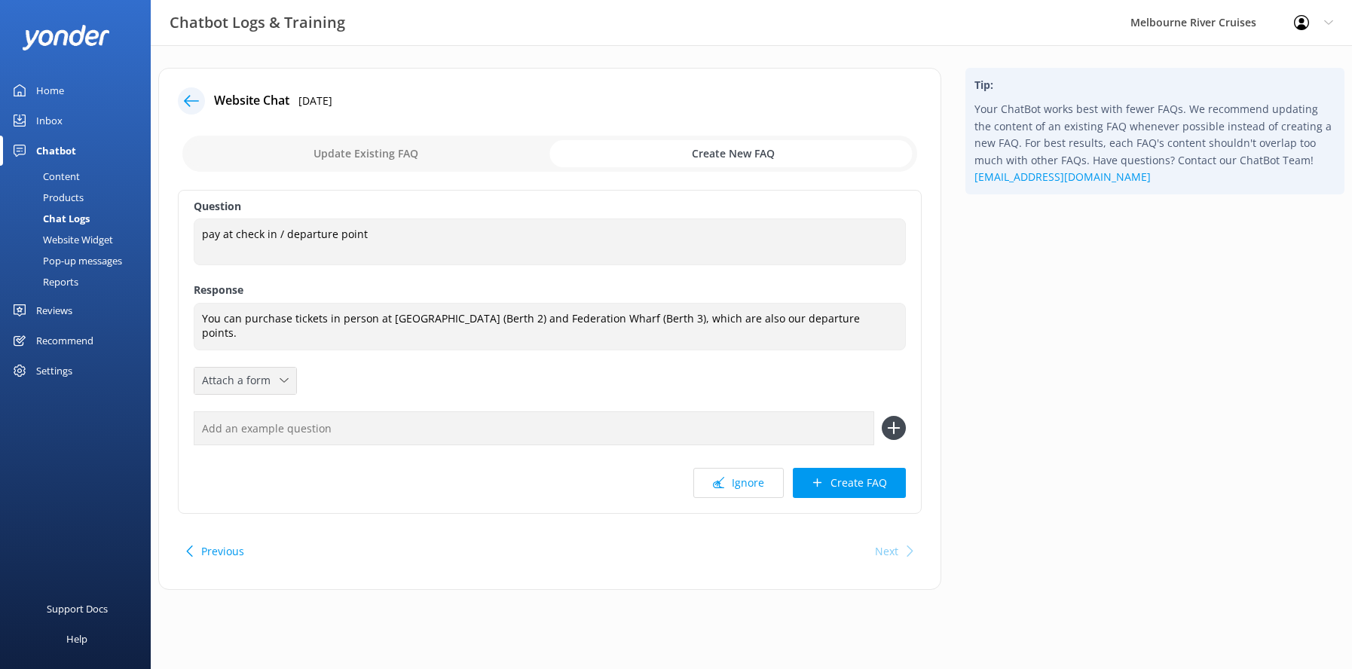
click at [276, 375] on span "Attach a form" at bounding box center [241, 380] width 78 height 17
click at [504, 386] on div "Question pay at check in / departure point pay at check in / departure point Re…" at bounding box center [550, 352] width 744 height 324
click at [848, 482] on button "Create FAQ" at bounding box center [849, 483] width 113 height 30
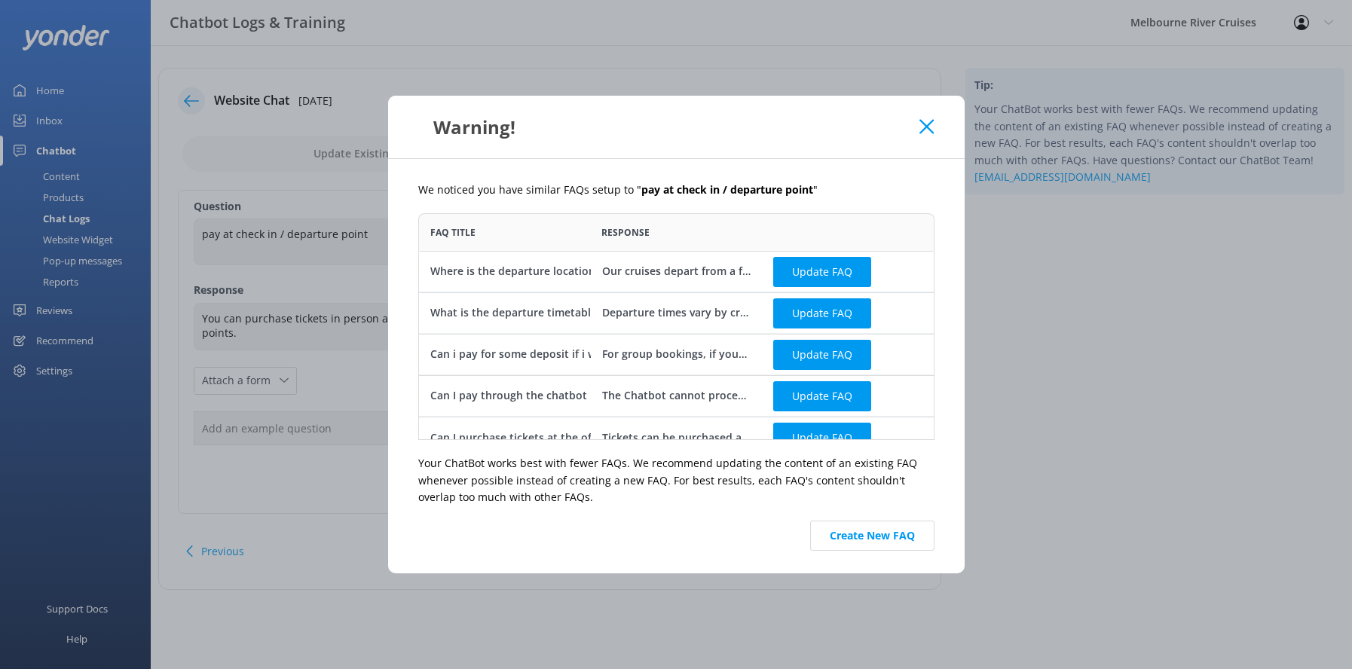
scroll to position [216, 505]
click at [857, 534] on button "Create New FAQ" at bounding box center [872, 536] width 124 height 30
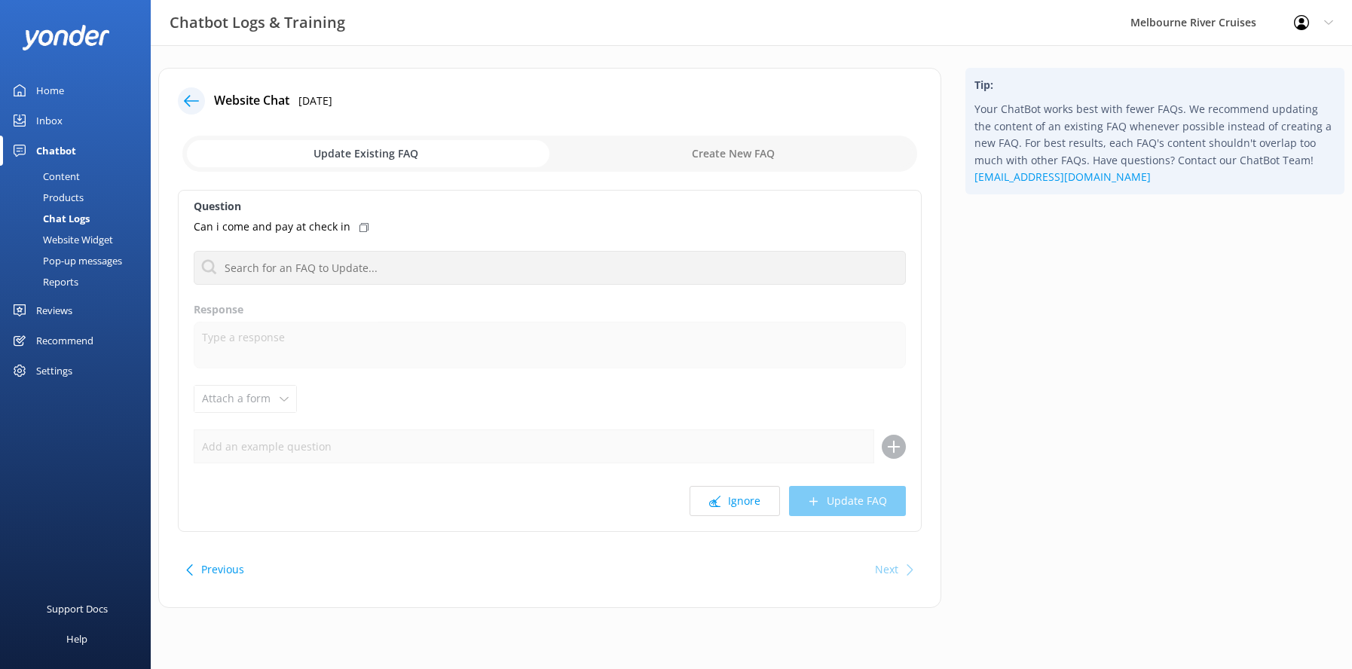
click at [55, 151] on div "Chatbot" at bounding box center [56, 151] width 40 height 30
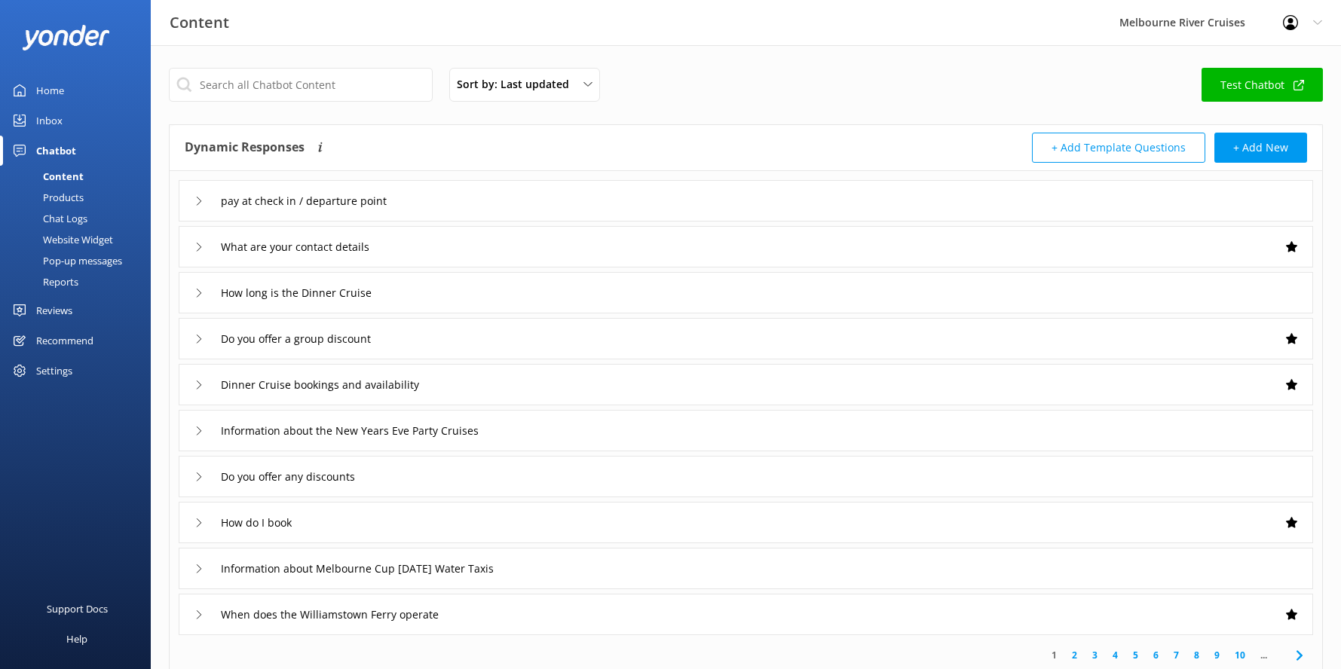
click at [49, 87] on div "Home" at bounding box center [50, 90] width 28 height 30
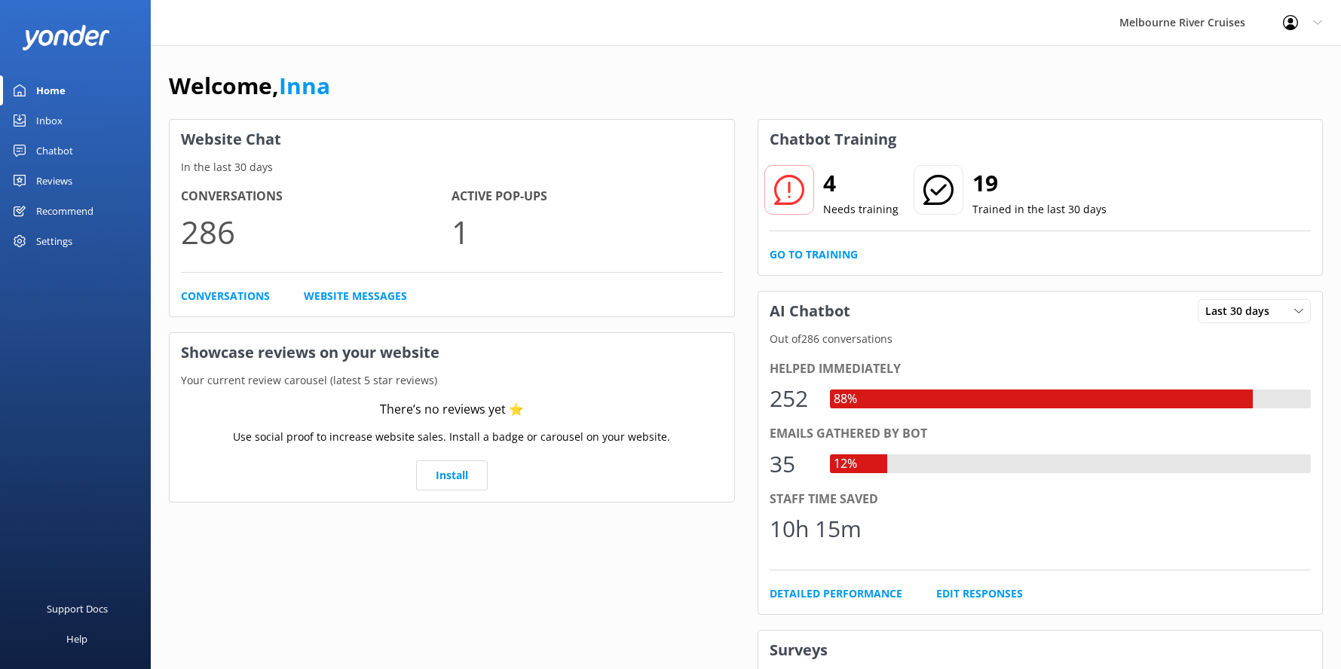
click at [47, 119] on div "Inbox" at bounding box center [49, 121] width 26 height 30
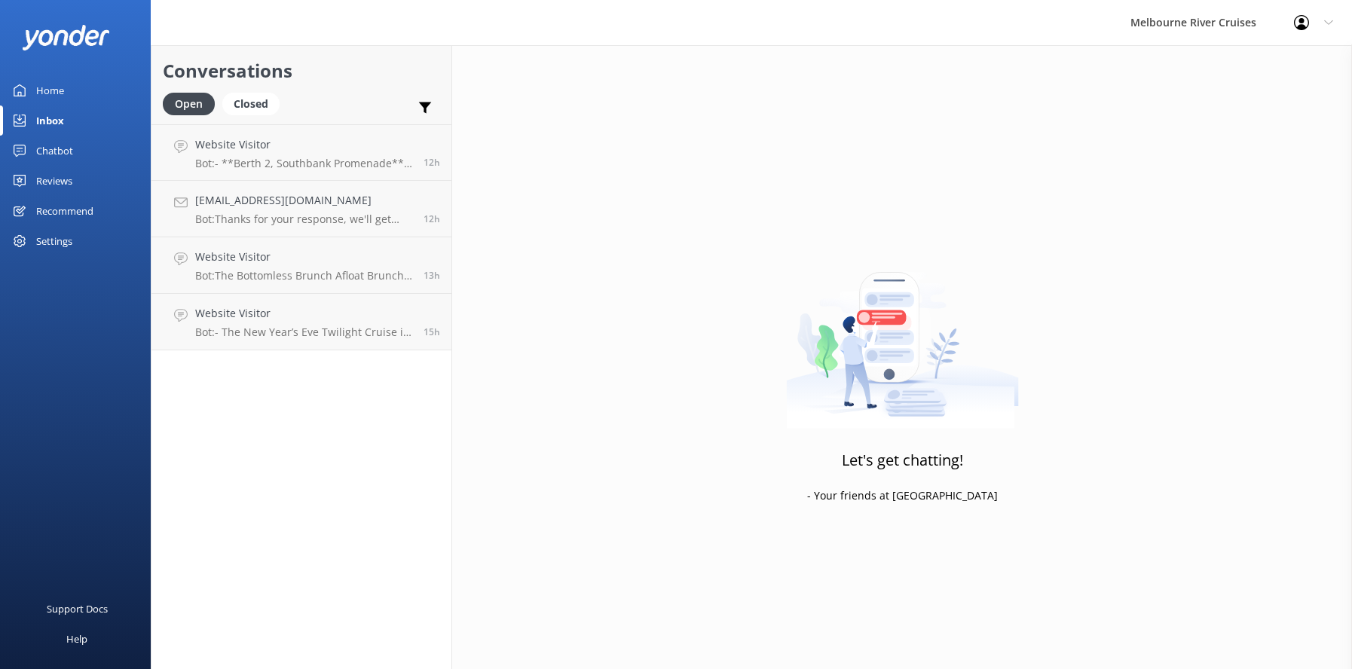
click at [51, 151] on div "Chatbot" at bounding box center [54, 151] width 37 height 30
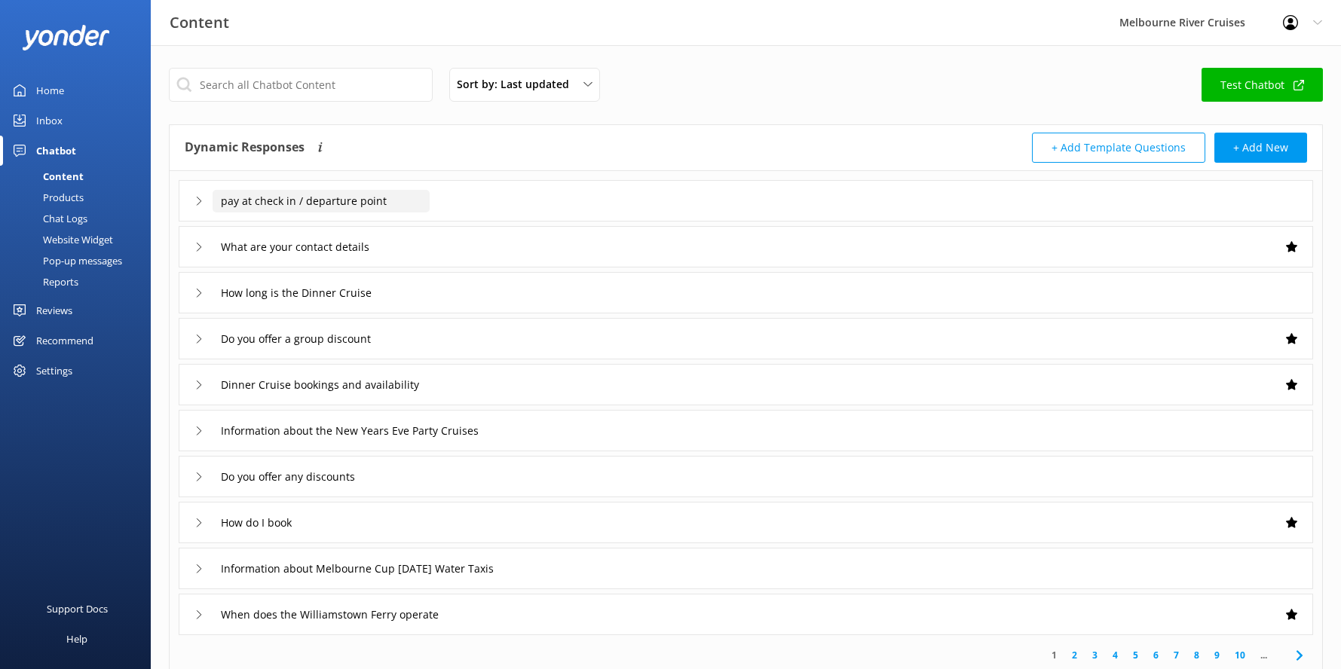
click at [348, 198] on input "pay at check in / departure point" at bounding box center [321, 201] width 217 height 23
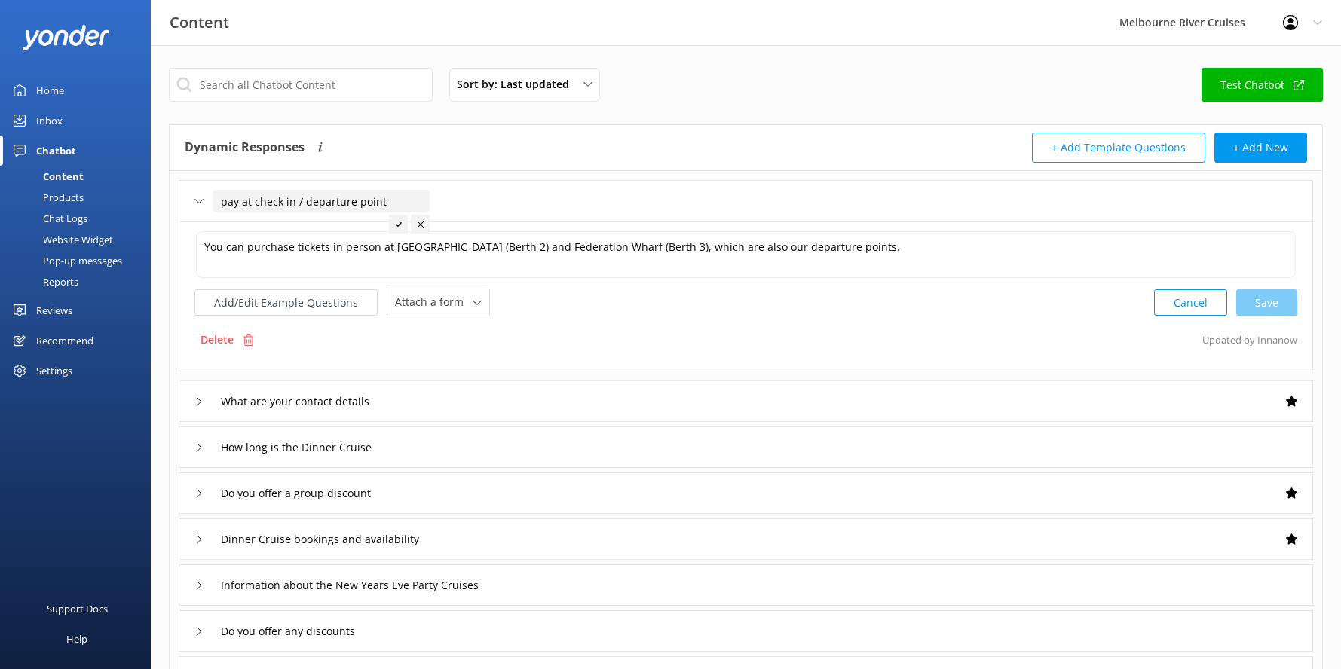
click at [1262, 302] on div "Cancel Save" at bounding box center [1225, 303] width 143 height 28
click at [50, 153] on div "Chatbot" at bounding box center [56, 151] width 40 height 30
click at [300, 203] on input "pay at check in / departure point" at bounding box center [321, 201] width 217 height 23
click at [1269, 304] on div "Cancel Save" at bounding box center [1225, 303] width 143 height 28
click at [51, 148] on div "Chatbot" at bounding box center [56, 151] width 40 height 30
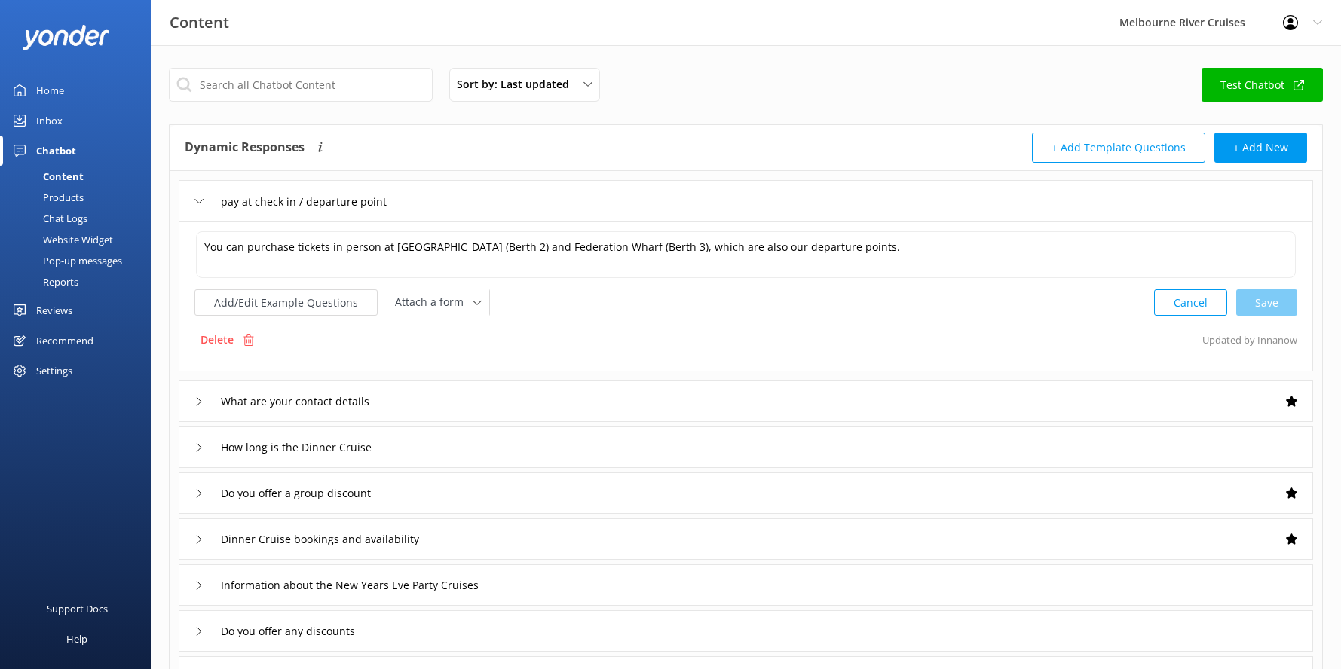
click at [49, 115] on div "Inbox" at bounding box center [49, 121] width 26 height 30
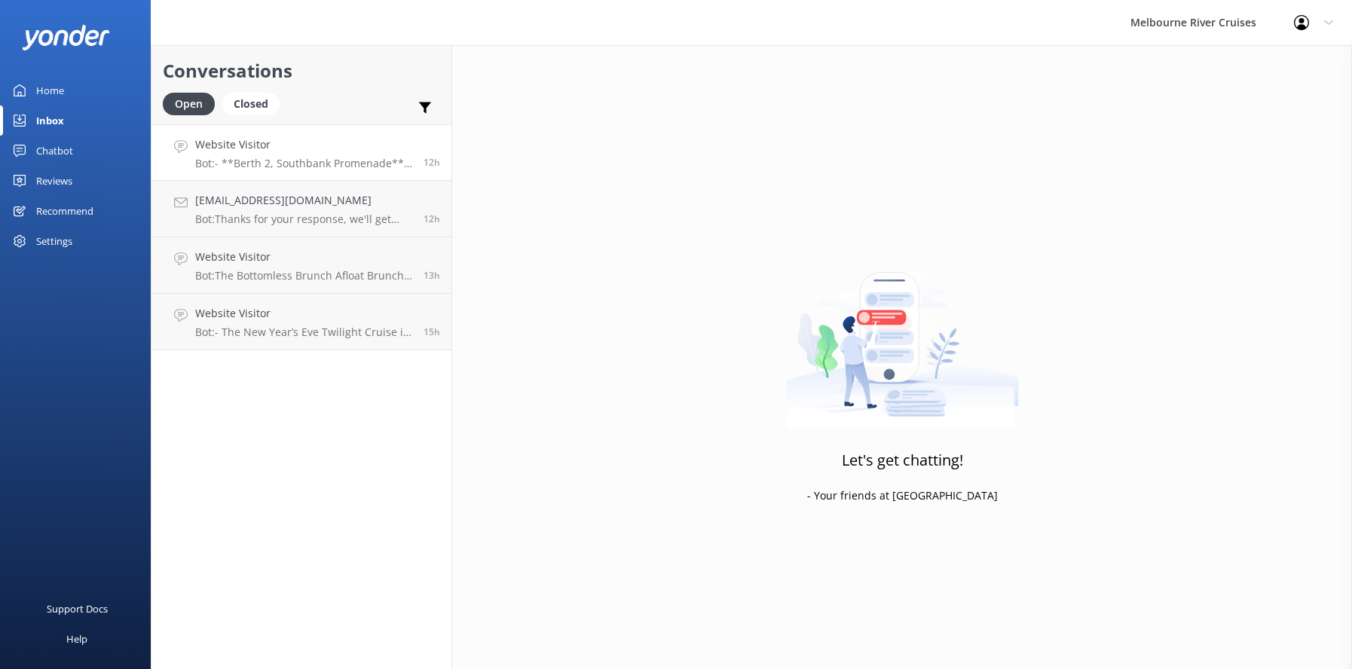
click at [245, 145] on h4 "Website Visitor" at bounding box center [303, 144] width 217 height 17
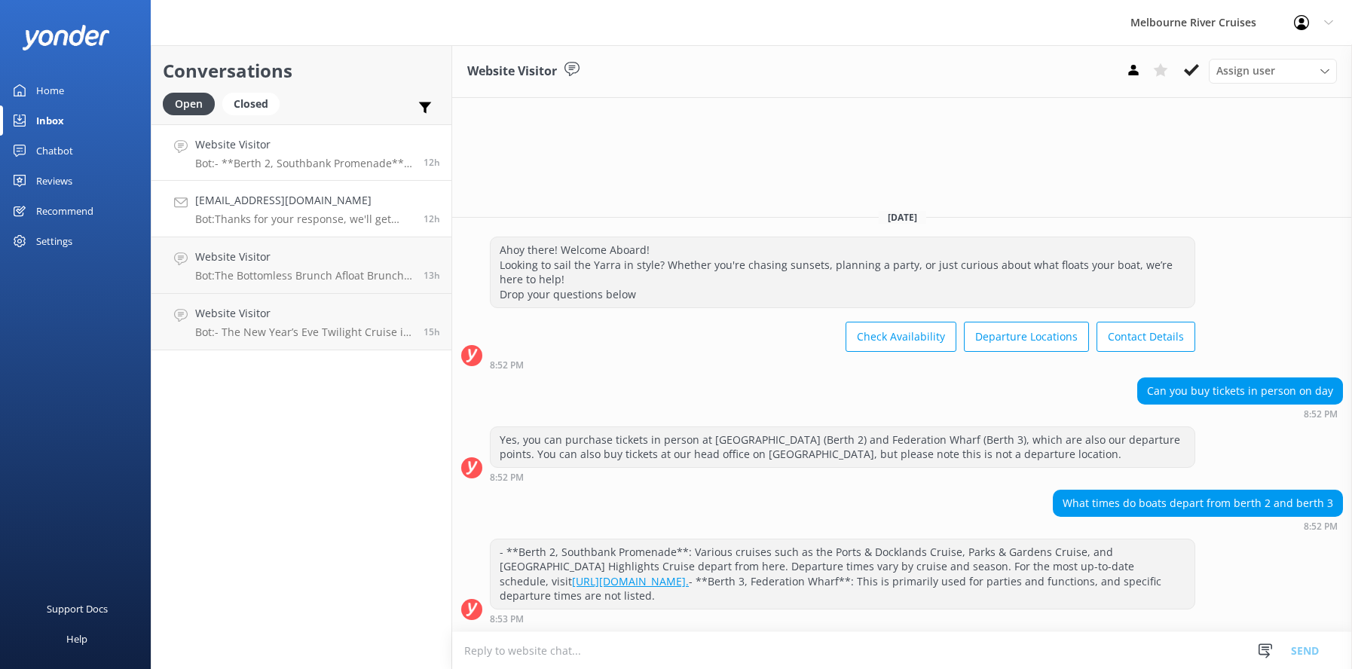
click at [271, 206] on h4 "[EMAIL_ADDRESS][DOMAIN_NAME]" at bounding box center [303, 200] width 217 height 17
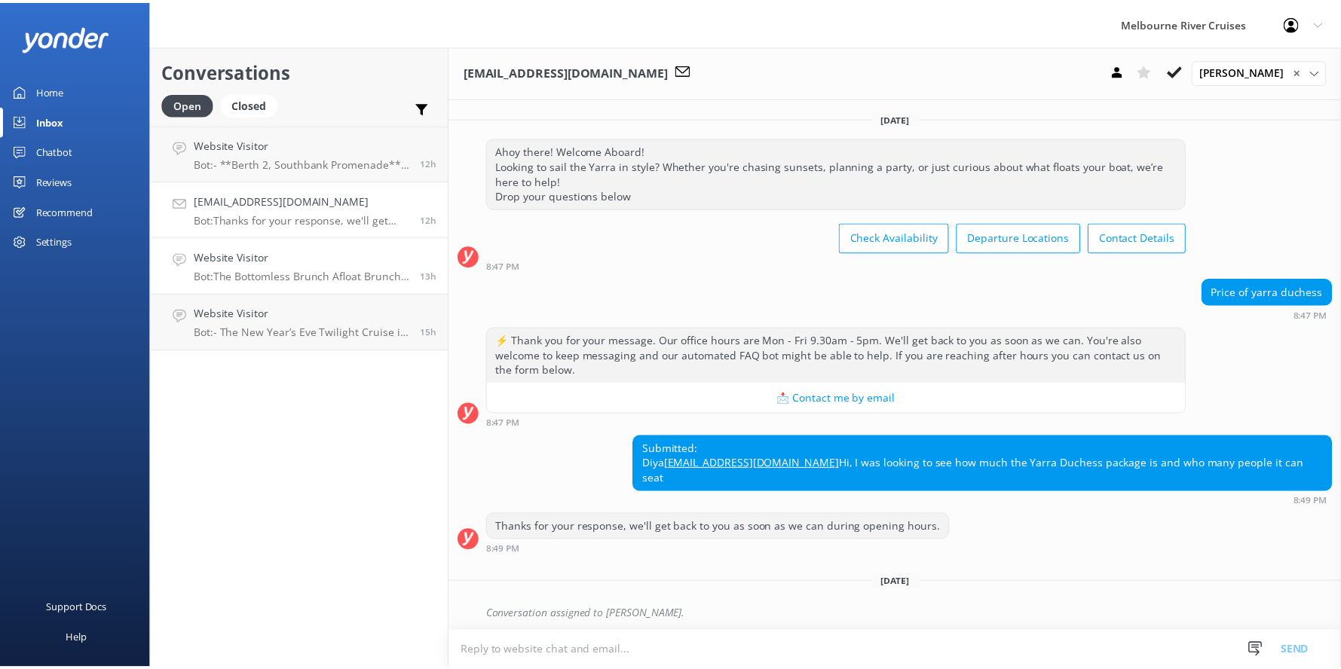
scroll to position [18, 0]
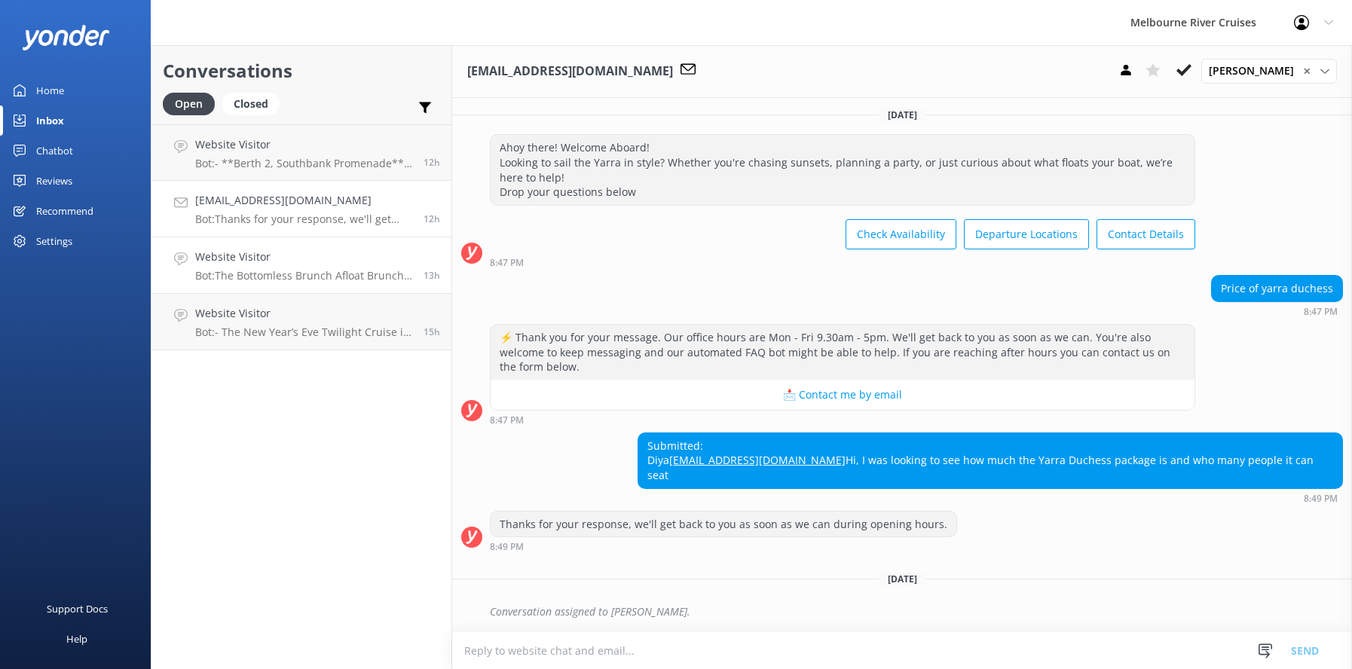
click at [279, 253] on h4 "Website Visitor" at bounding box center [303, 257] width 217 height 17
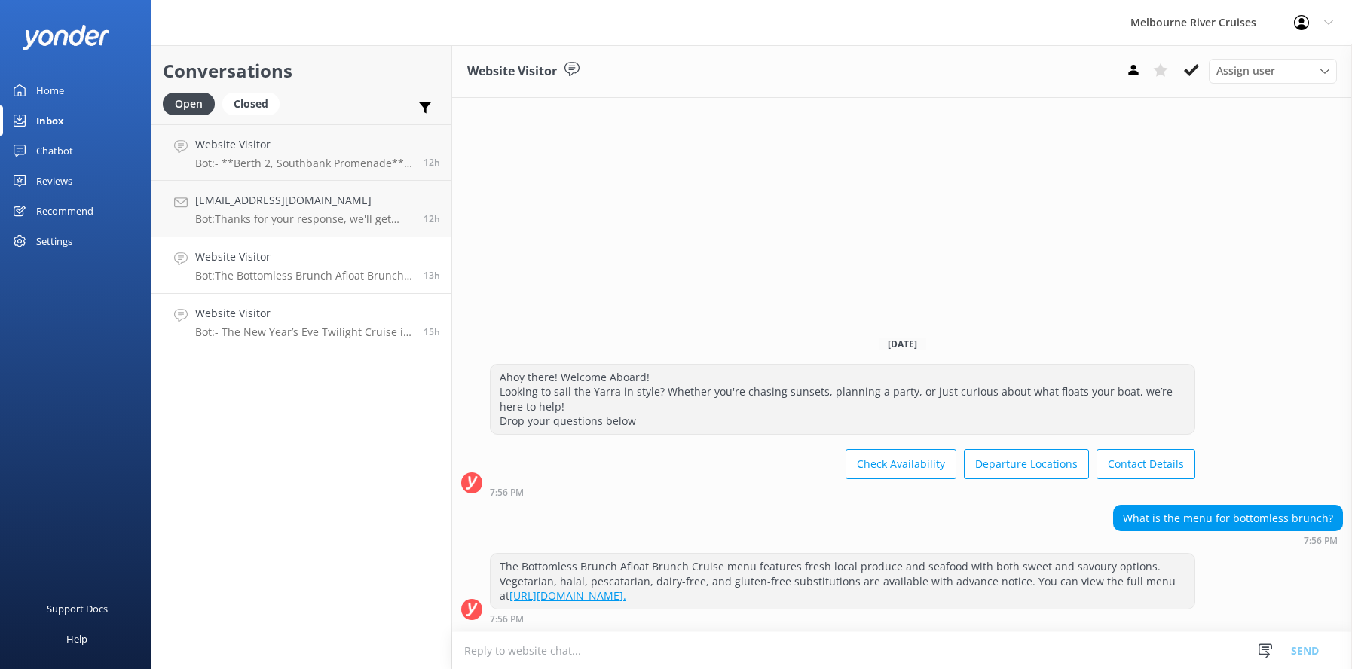
click at [283, 311] on h4 "Website Visitor" at bounding box center [303, 313] width 217 height 17
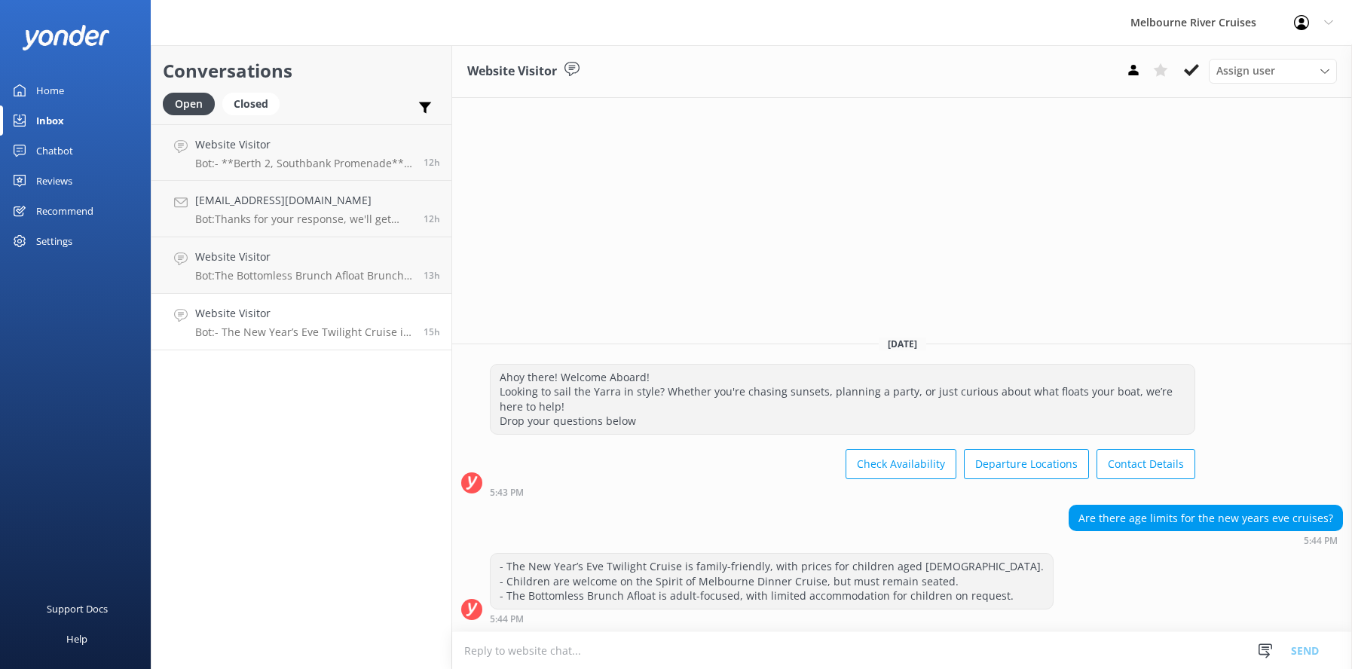
click at [54, 147] on div "Chatbot" at bounding box center [54, 151] width 37 height 30
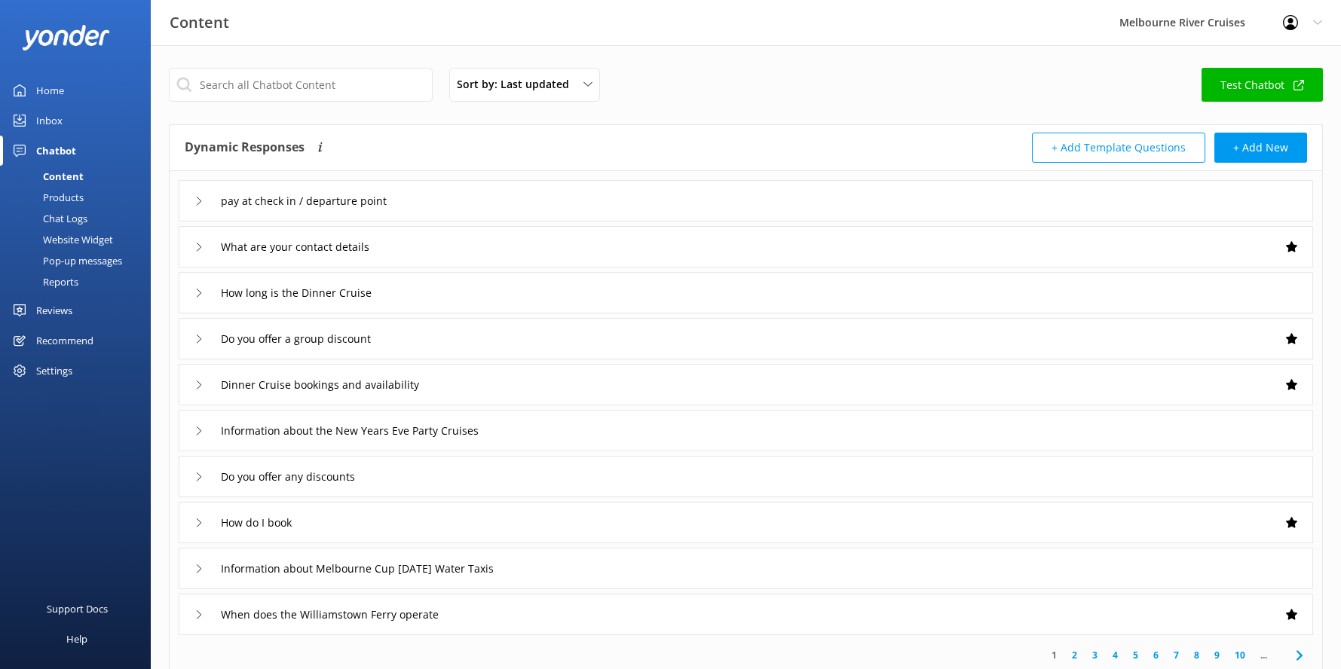
click at [43, 86] on div "Home" at bounding box center [50, 90] width 28 height 30
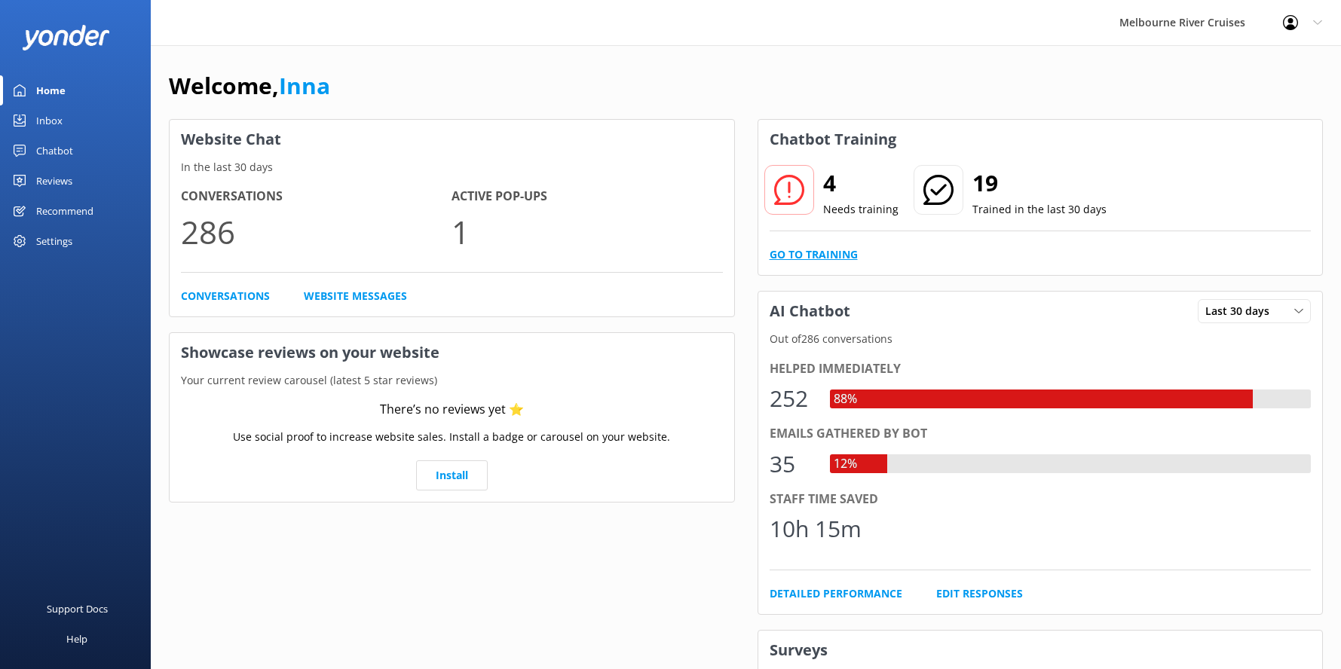
click at [813, 259] on link "Go to Training" at bounding box center [813, 254] width 88 height 17
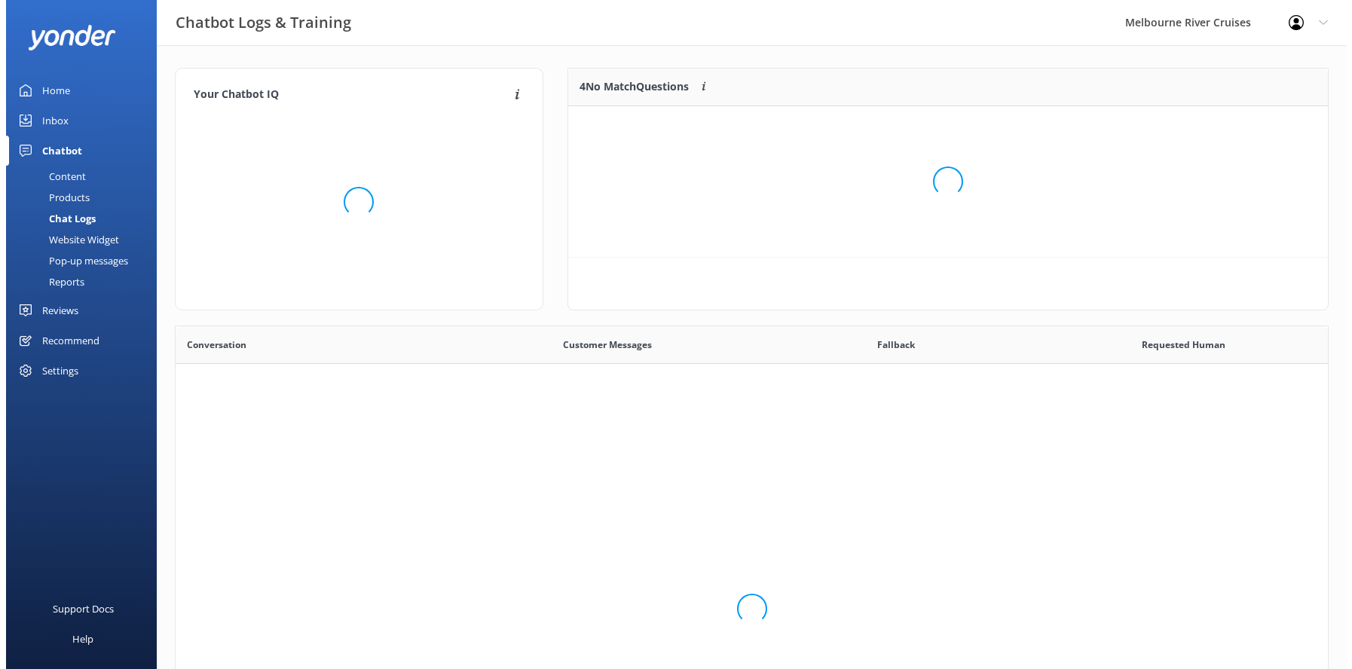
scroll to position [517, 1141]
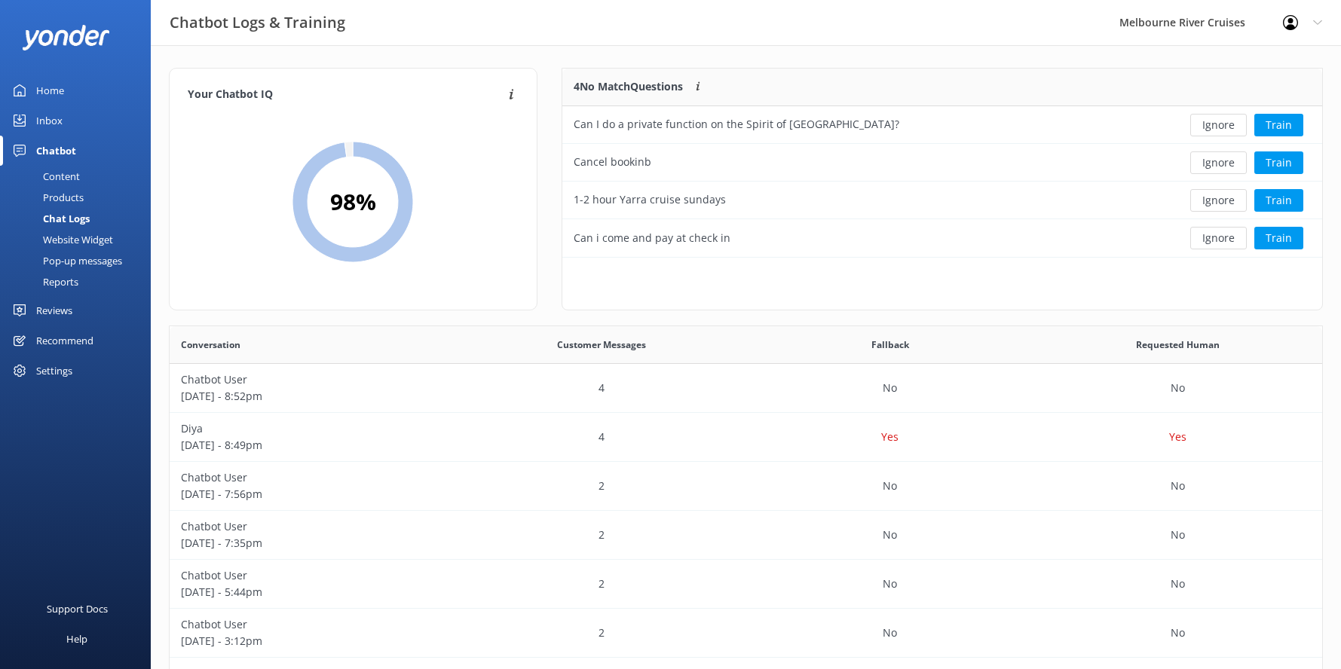
click at [46, 94] on div "Home" at bounding box center [50, 90] width 28 height 30
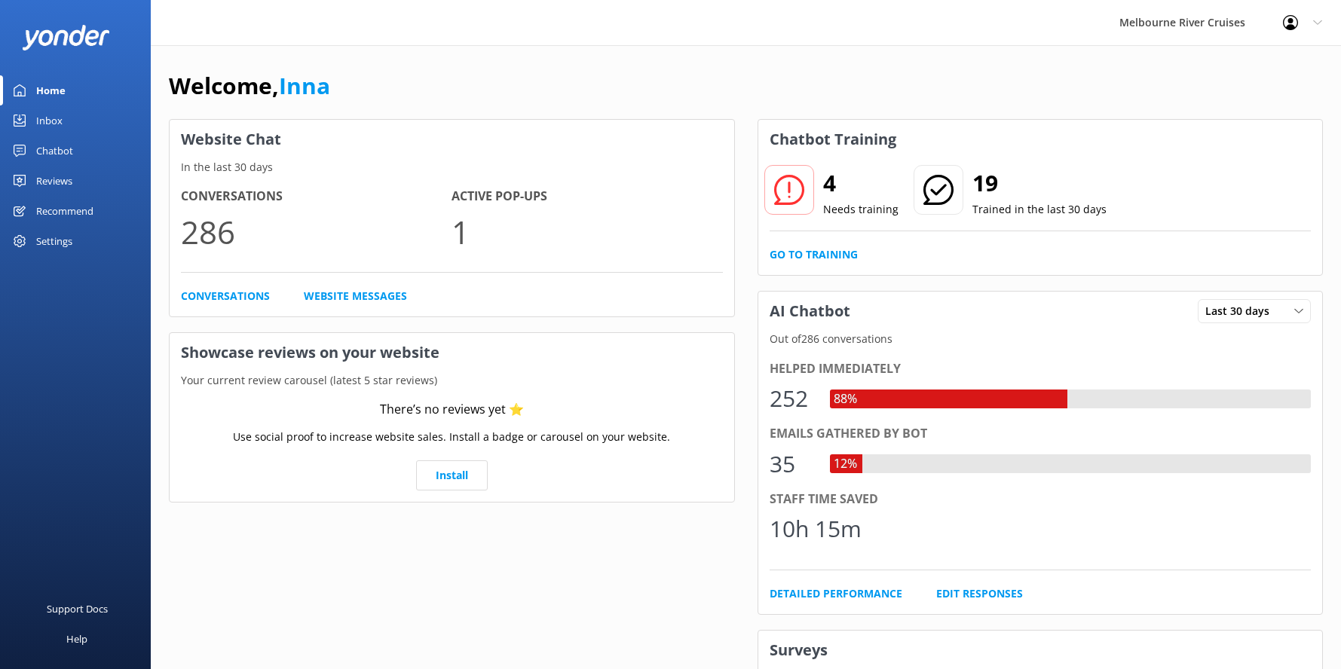
click at [49, 125] on div "Inbox" at bounding box center [49, 121] width 26 height 30
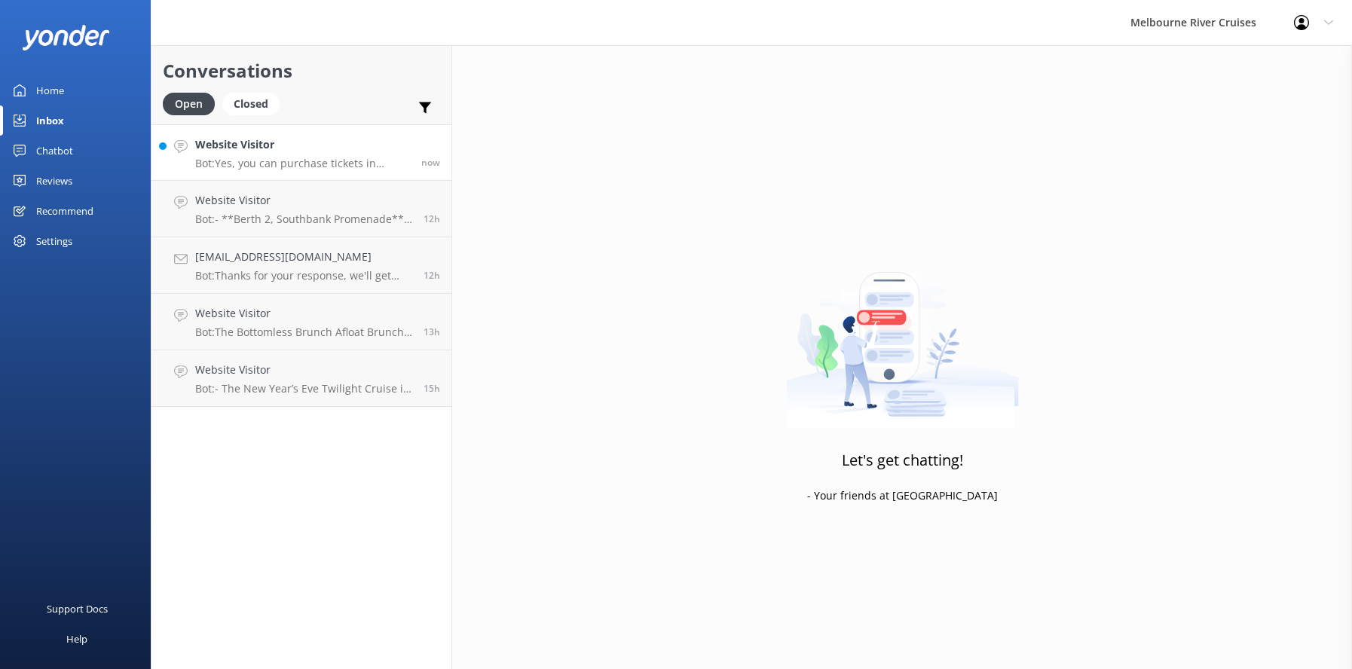
click at [298, 151] on h4 "Website Visitor" at bounding box center [302, 144] width 215 height 17
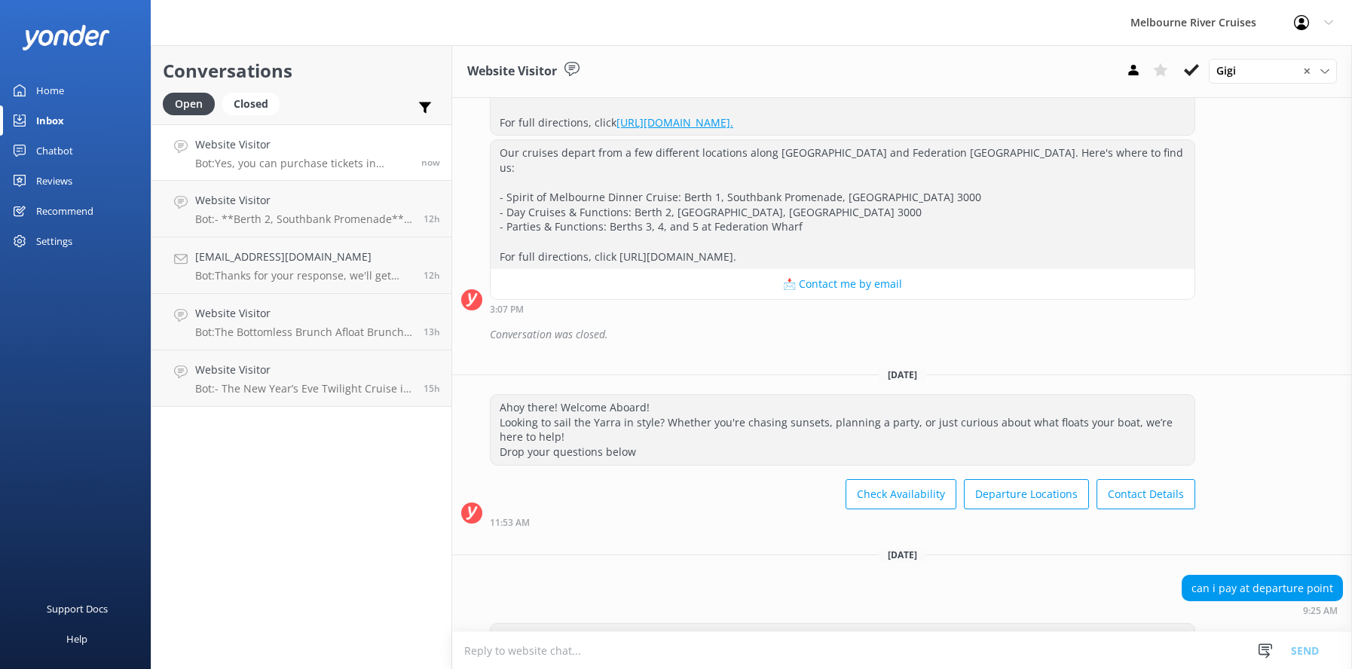
scroll to position [577, 0]
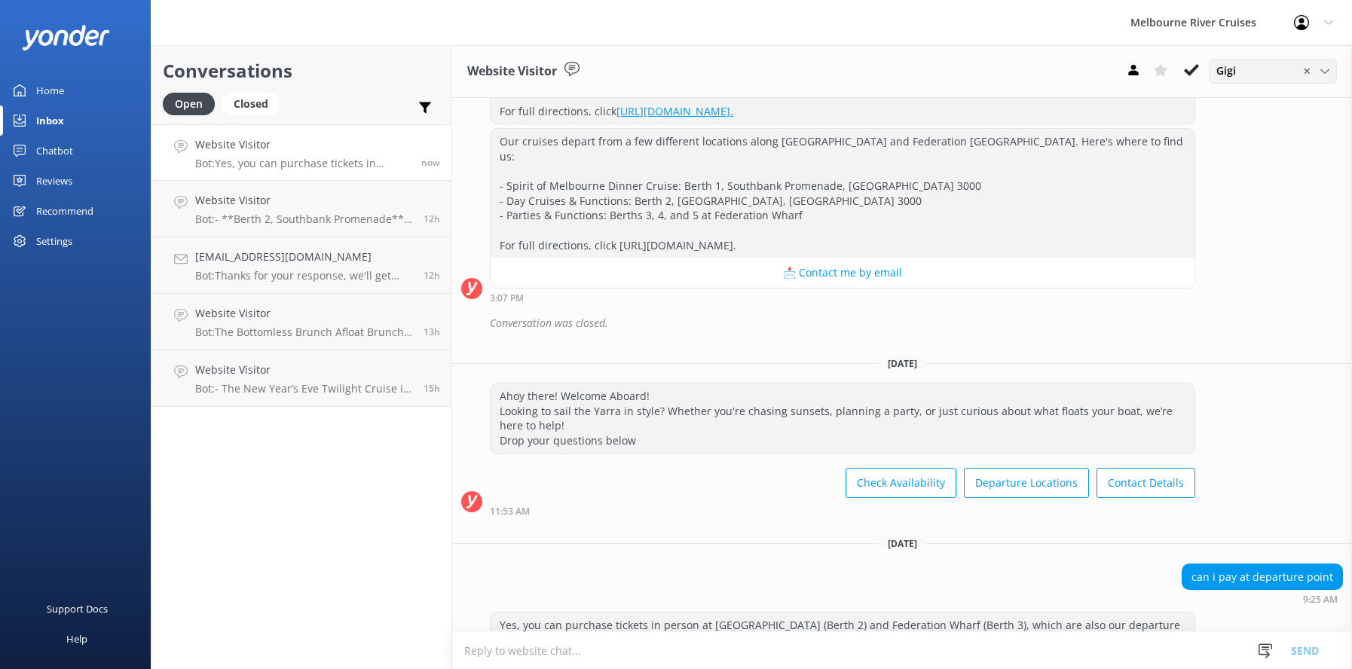
click at [1327, 69] on icon at bounding box center [1324, 71] width 9 height 9
click at [1233, 301] on div "Inna" at bounding box center [1227, 296] width 20 height 15
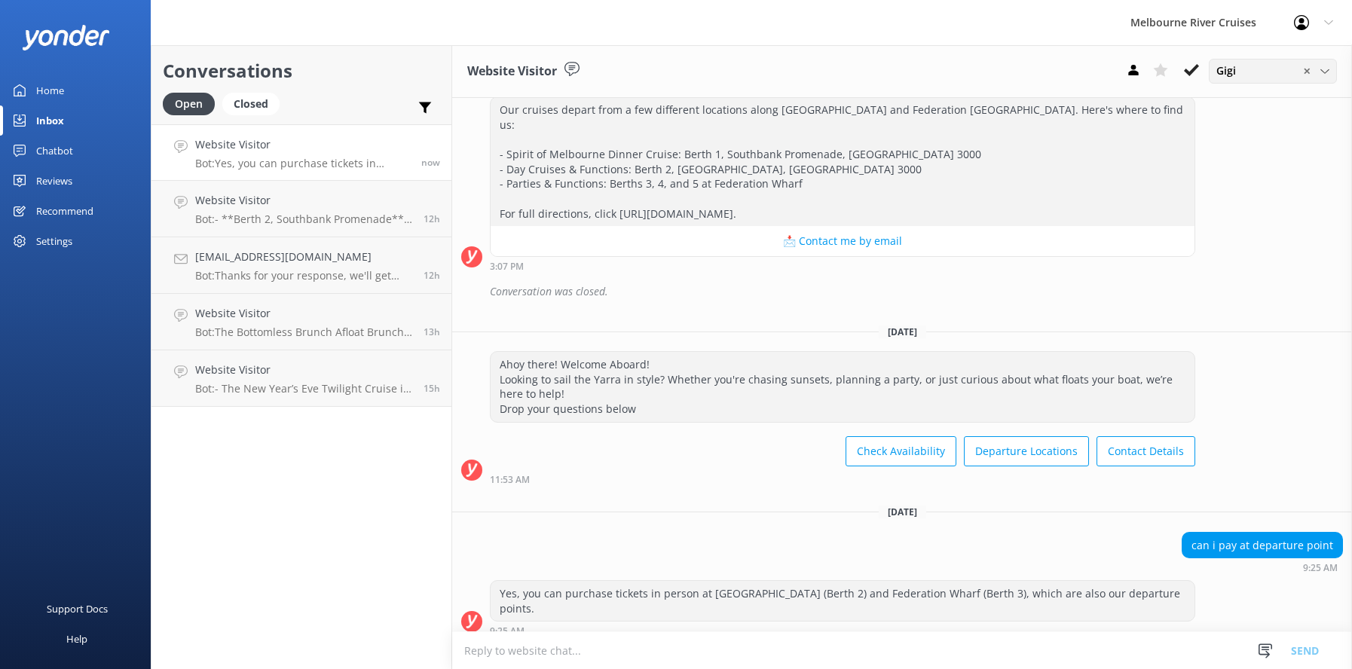
scroll to position [609, 0]
click at [1308, 71] on span "✕" at bounding box center [1307, 71] width 8 height 14
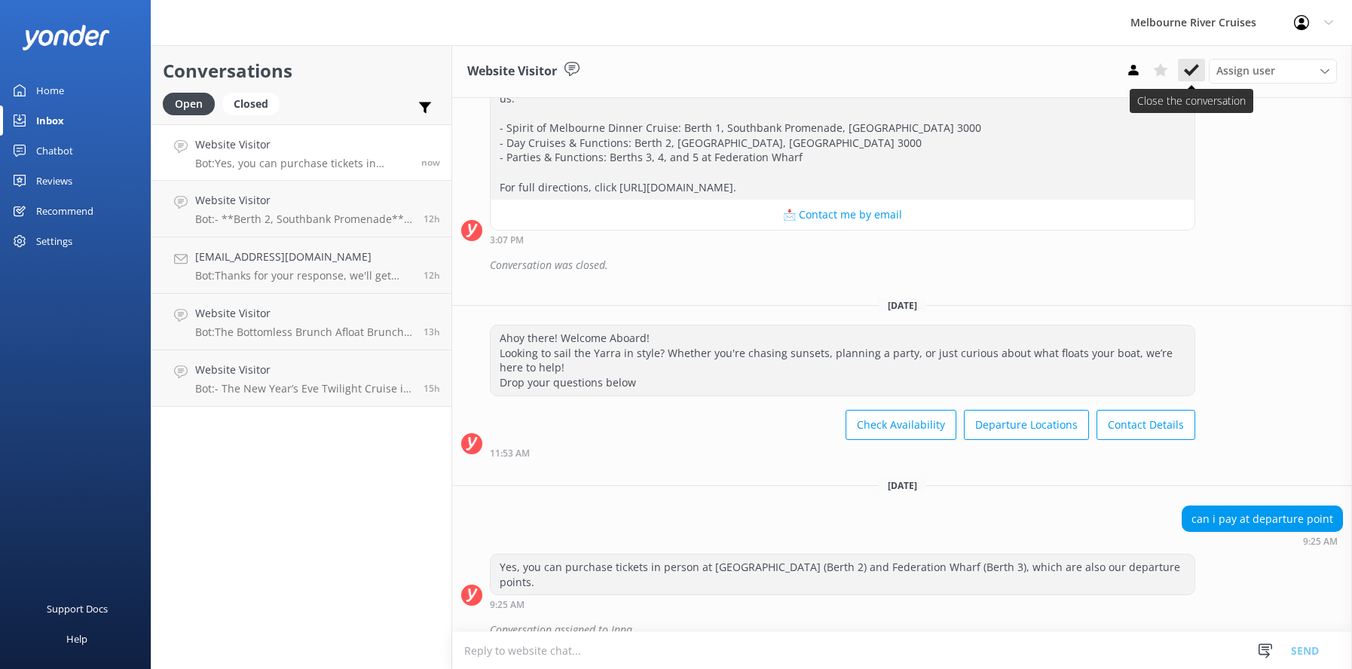
click at [1190, 67] on icon at bounding box center [1191, 70] width 15 height 15
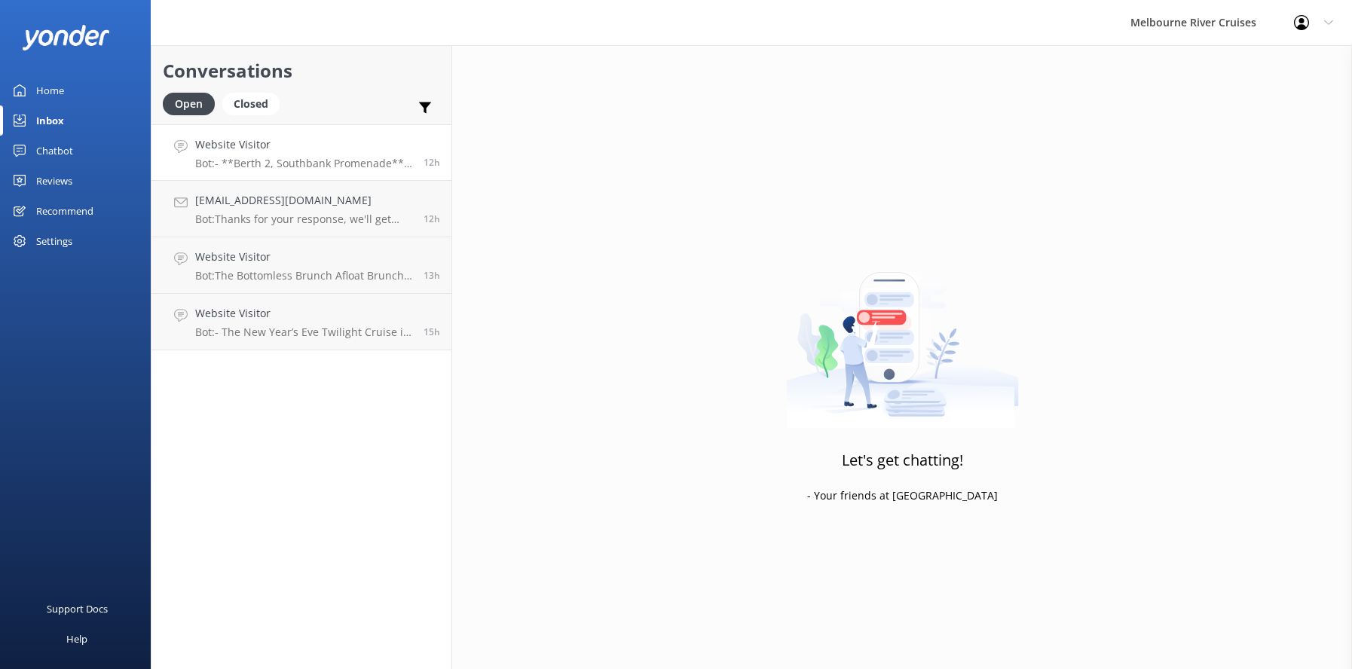
click at [251, 151] on h4 "Website Visitor" at bounding box center [303, 144] width 217 height 17
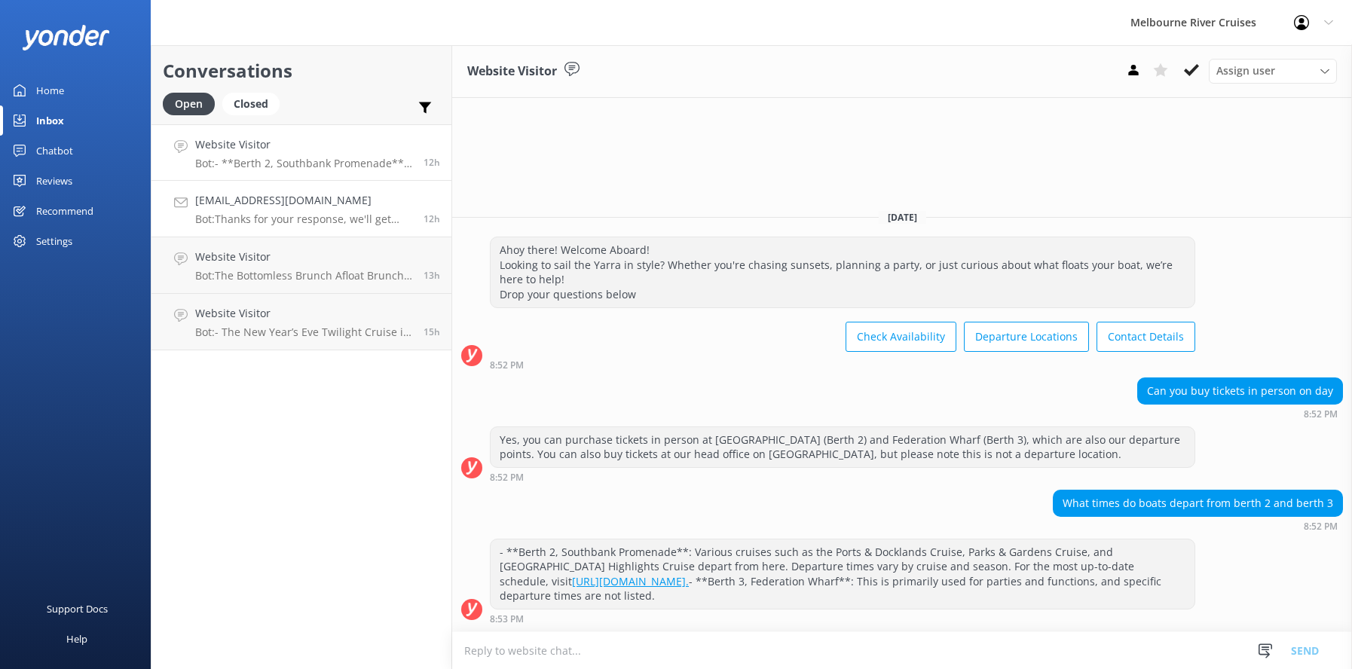
click at [254, 208] on h4 "[EMAIL_ADDRESS][DOMAIN_NAME]" at bounding box center [303, 200] width 217 height 17
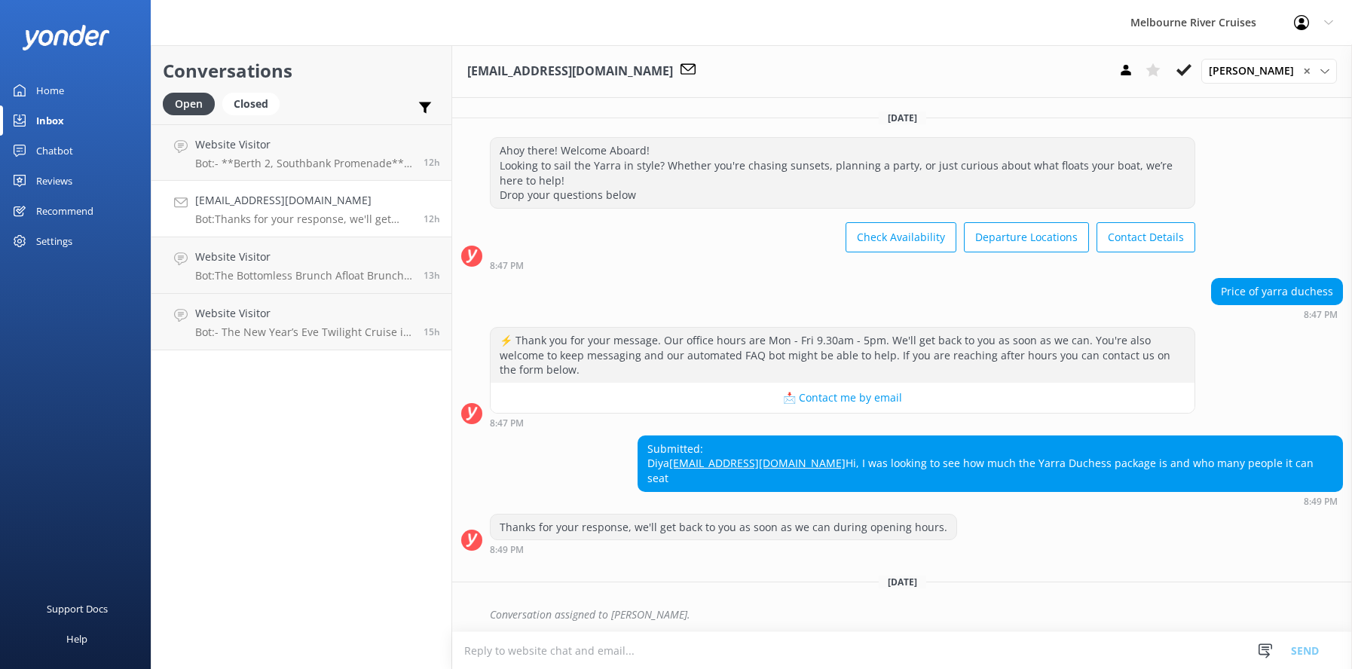
scroll to position [18, 0]
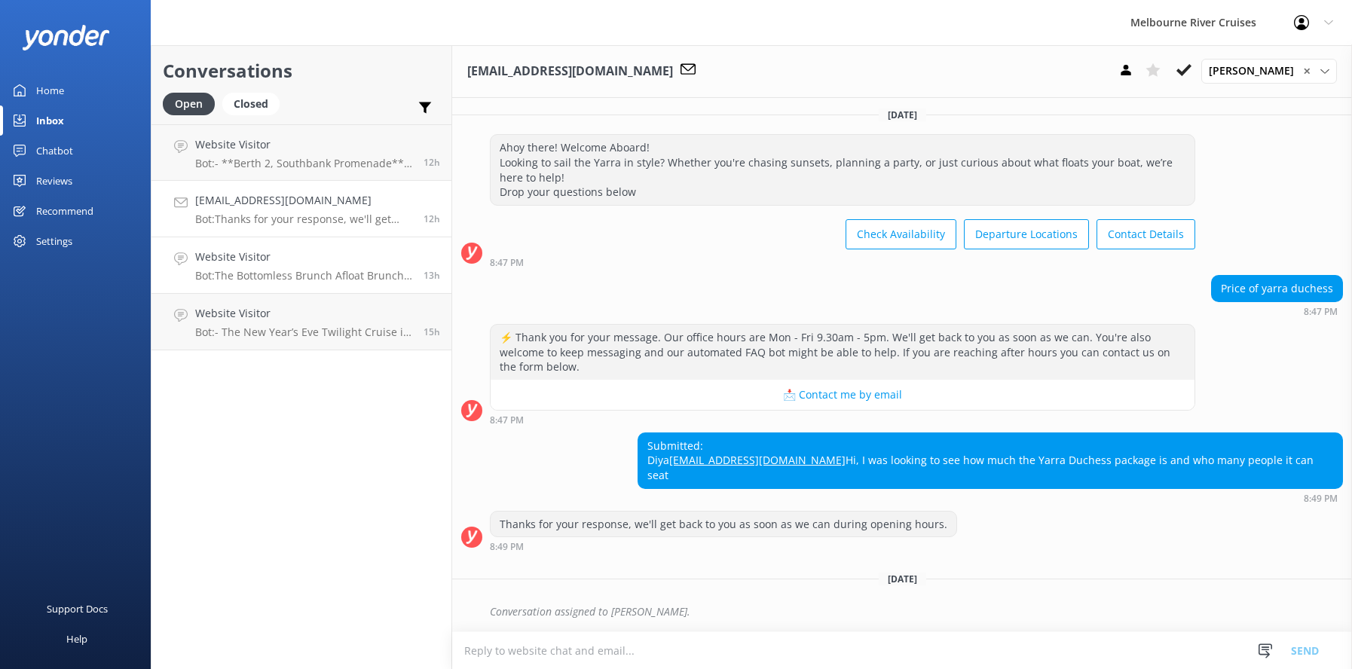
click at [262, 265] on h4 "Website Visitor" at bounding box center [303, 257] width 217 height 17
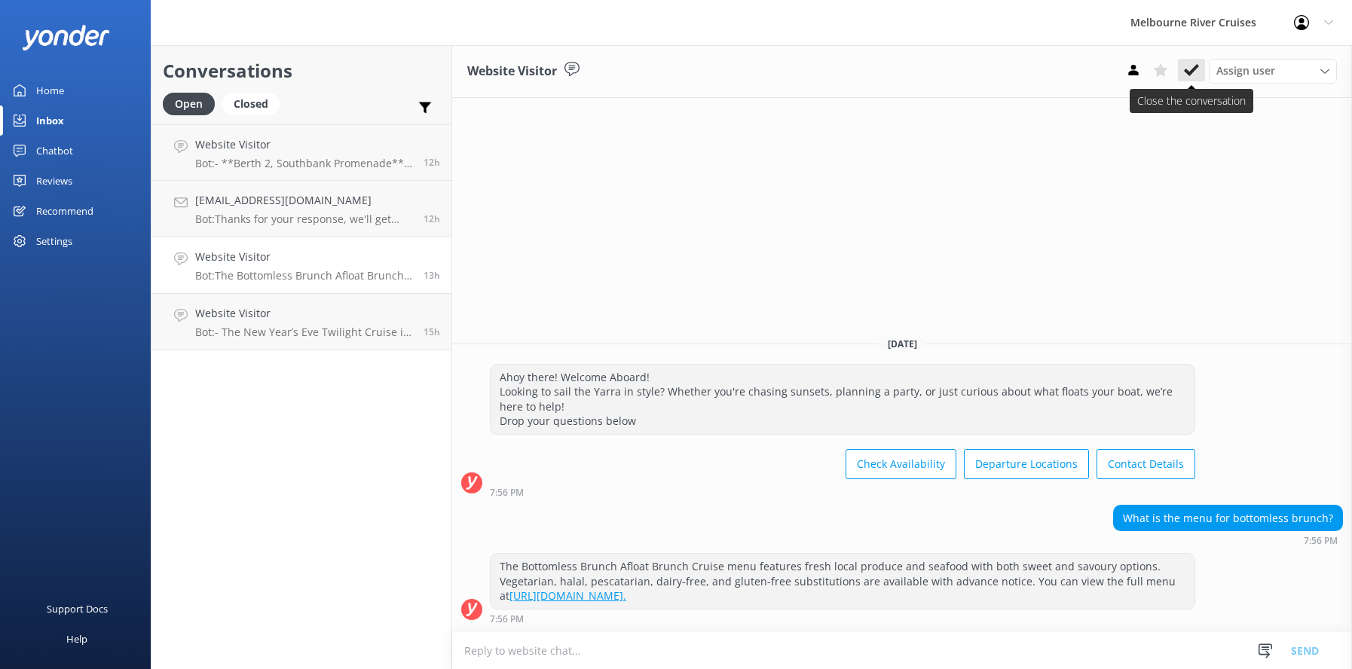
click at [1186, 69] on icon at bounding box center [1191, 70] width 15 height 15
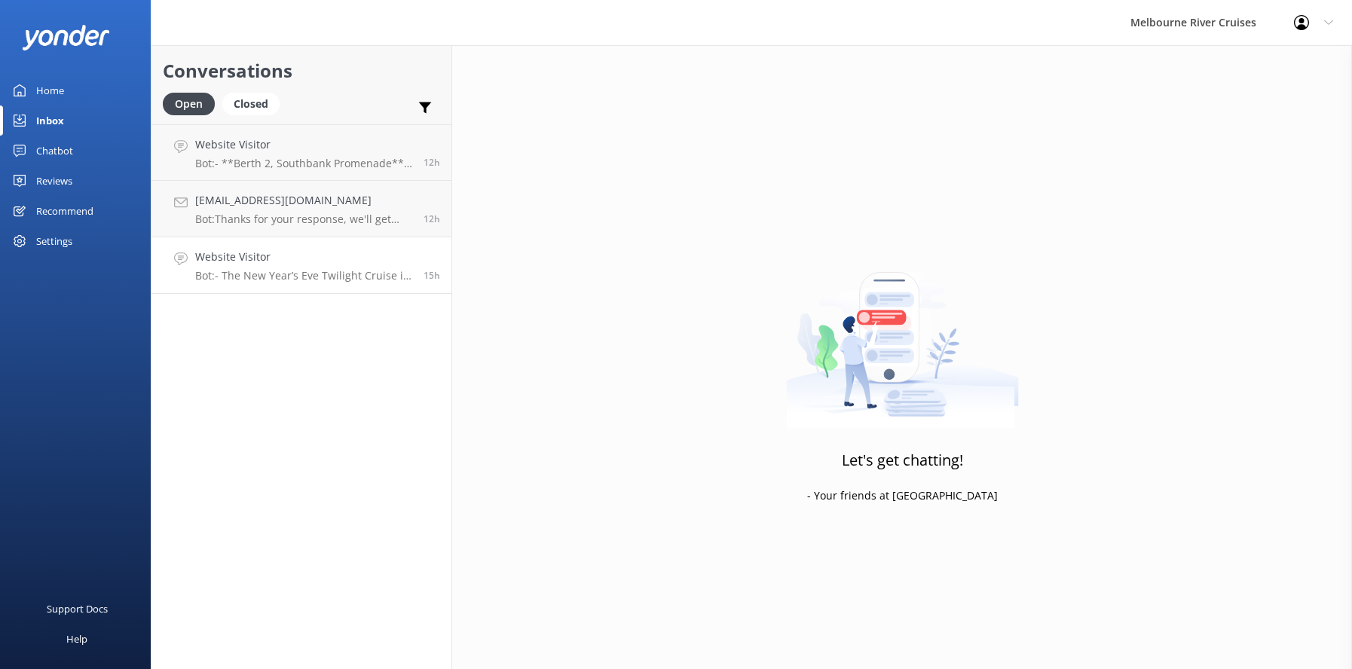
click at [237, 263] on h4 "Website Visitor" at bounding box center [303, 257] width 217 height 17
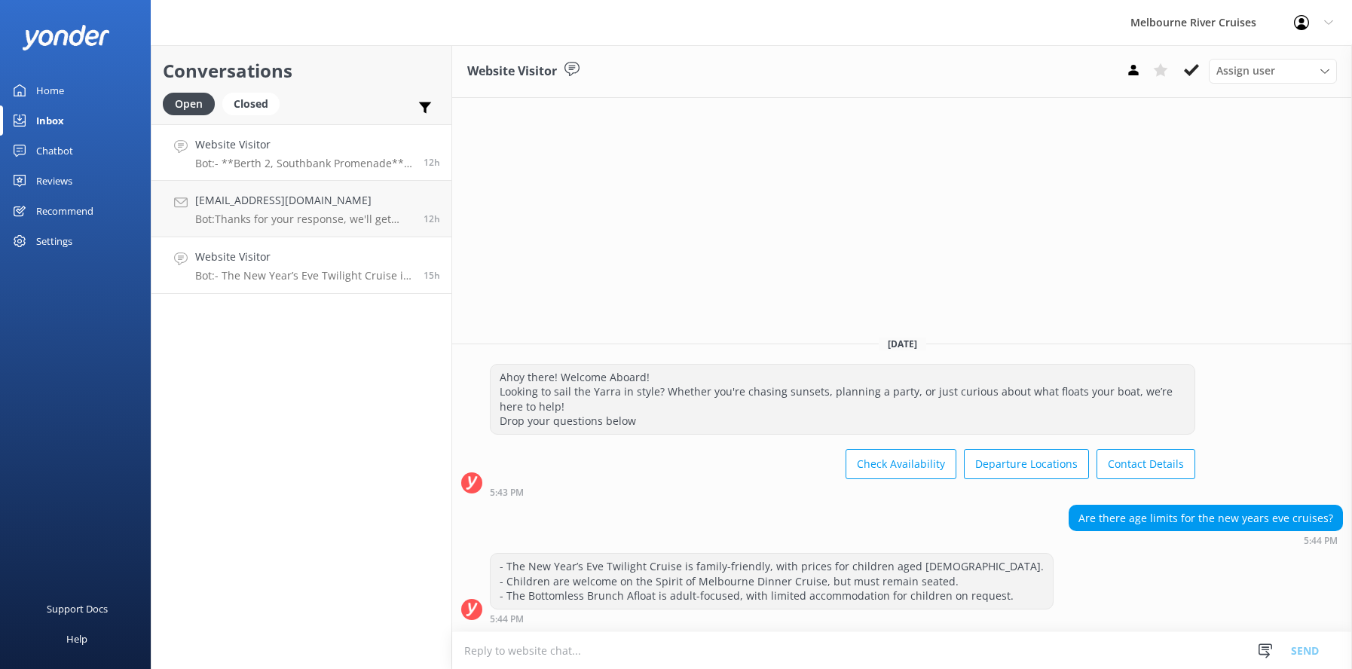
click at [229, 157] on p "Bot: - **Berth 2, Southbank Promenade**: Various cruises such as the Ports & Do…" at bounding box center [303, 164] width 217 height 14
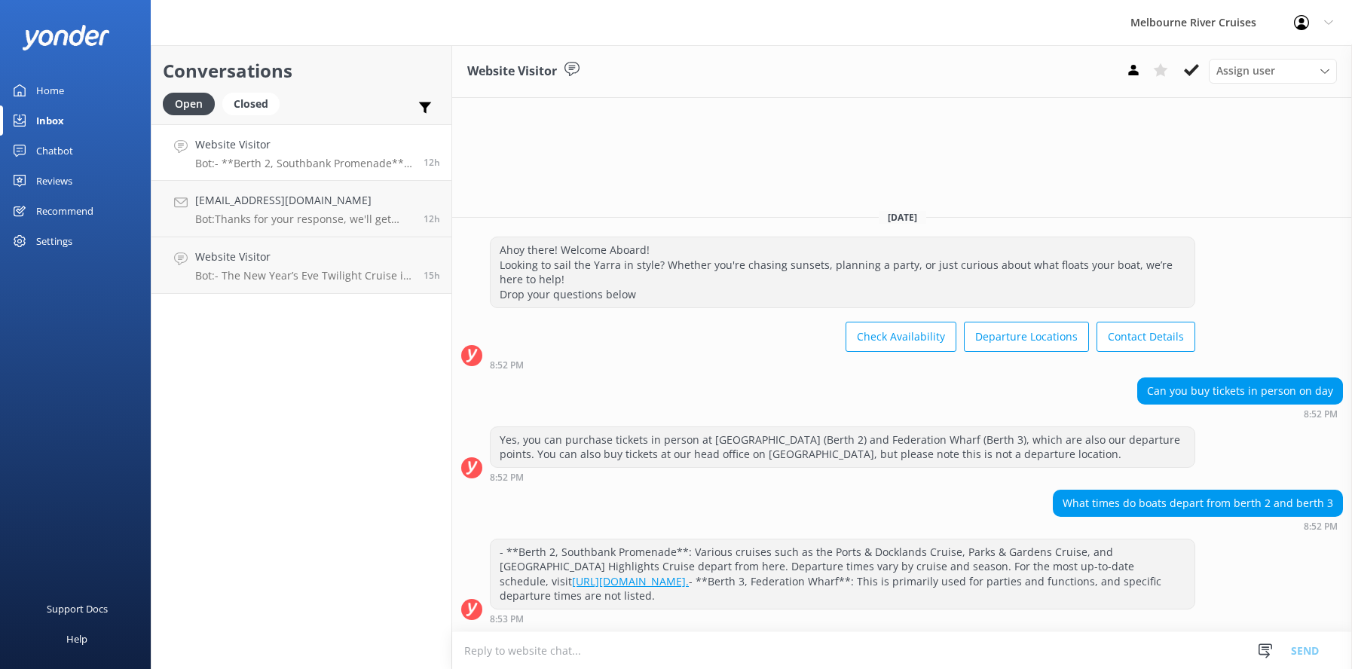
click at [47, 119] on div "Inbox" at bounding box center [50, 121] width 28 height 30
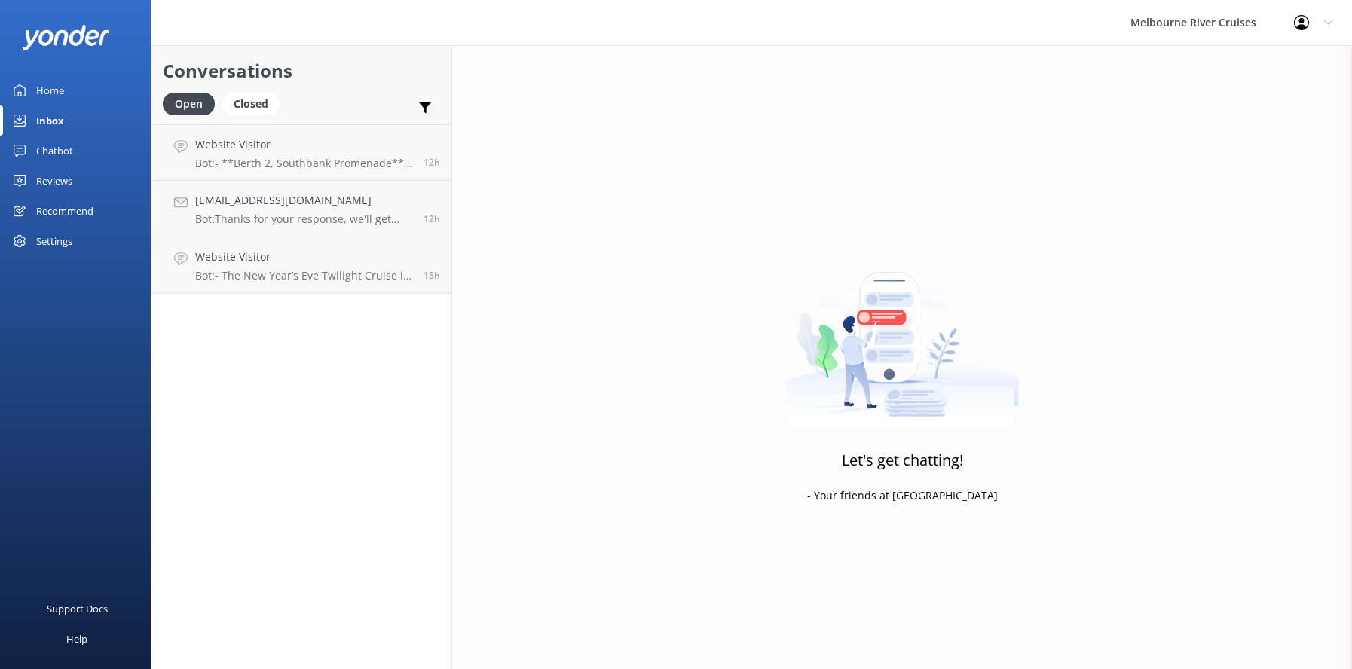
click at [44, 91] on div "Home" at bounding box center [50, 90] width 28 height 30
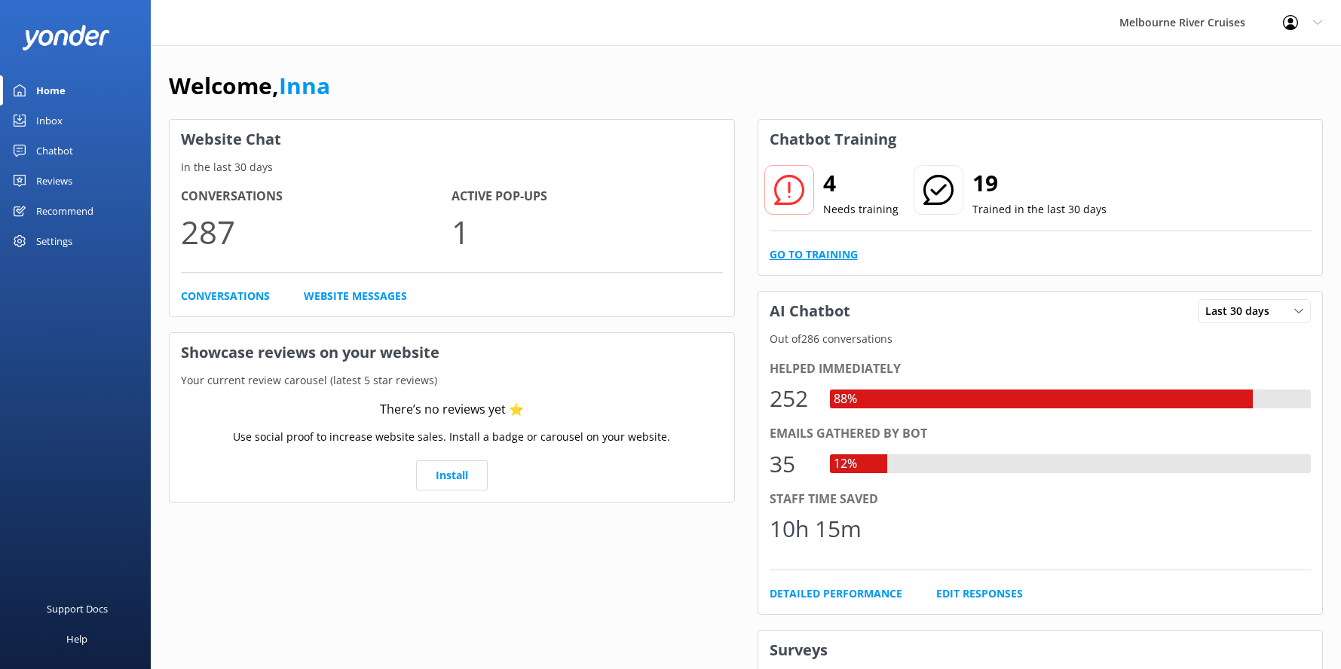
click at [813, 253] on link "Go to Training" at bounding box center [813, 254] width 88 height 17
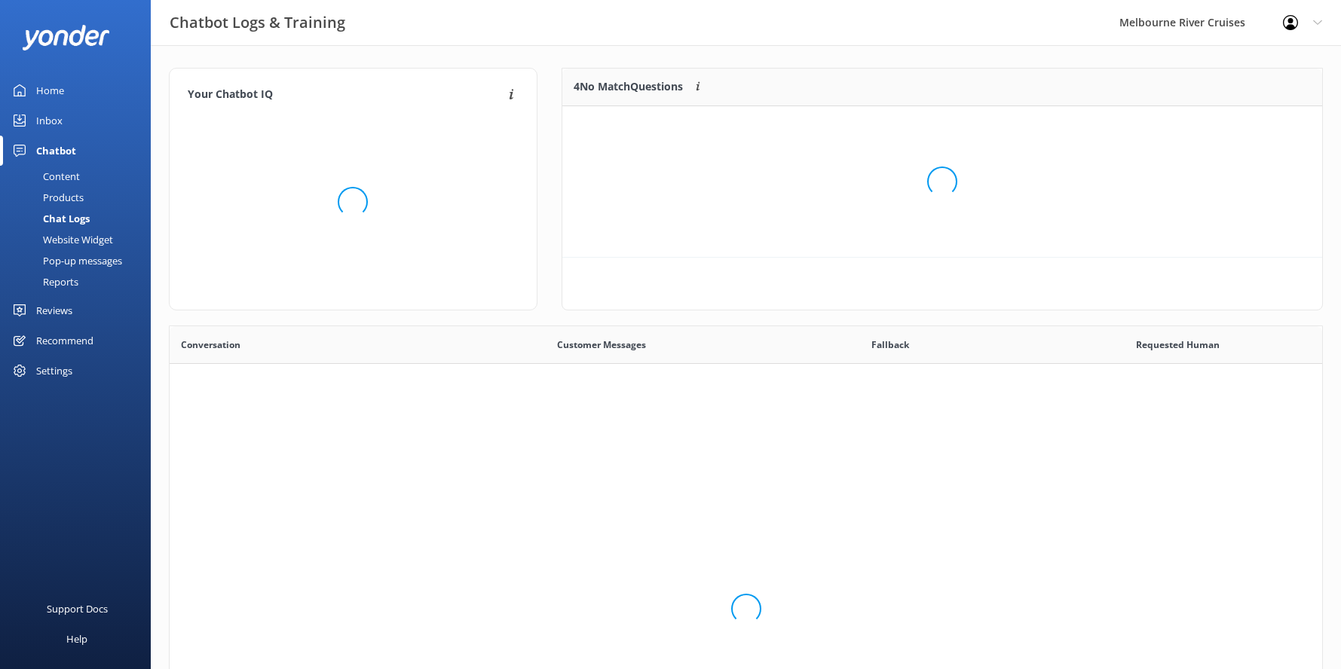
scroll to position [517, 1141]
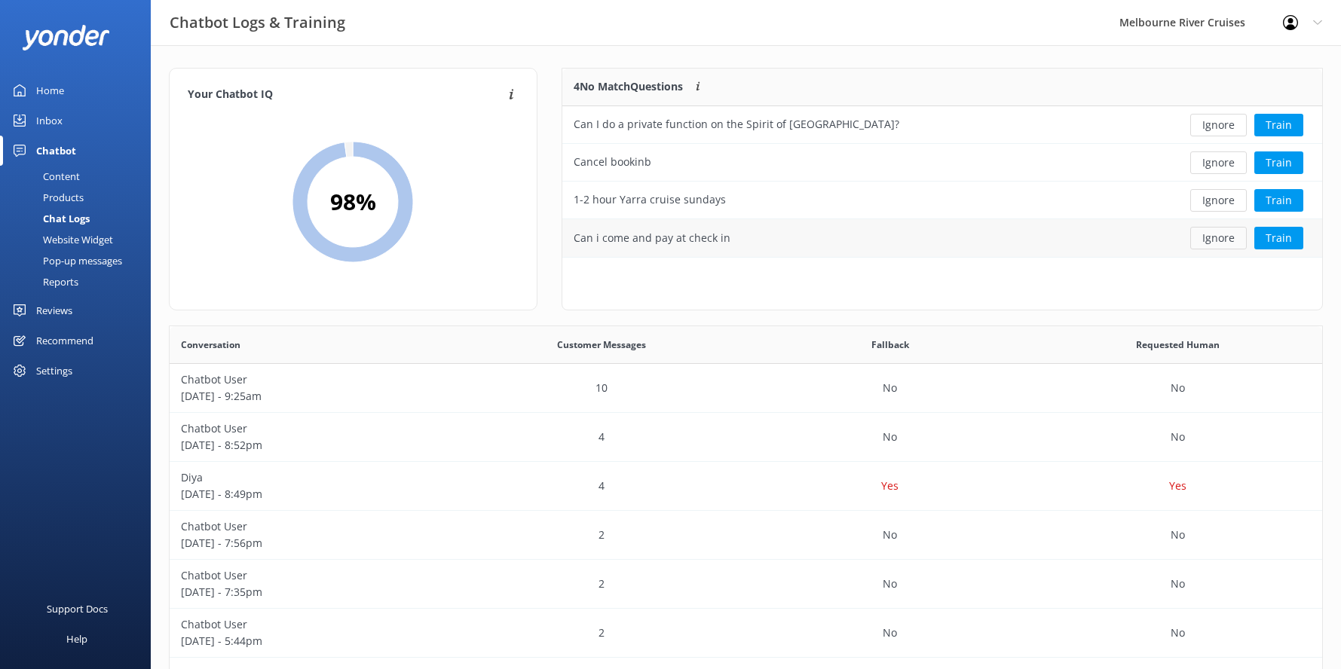
click at [1215, 237] on button "Ignore" at bounding box center [1218, 238] width 57 height 23
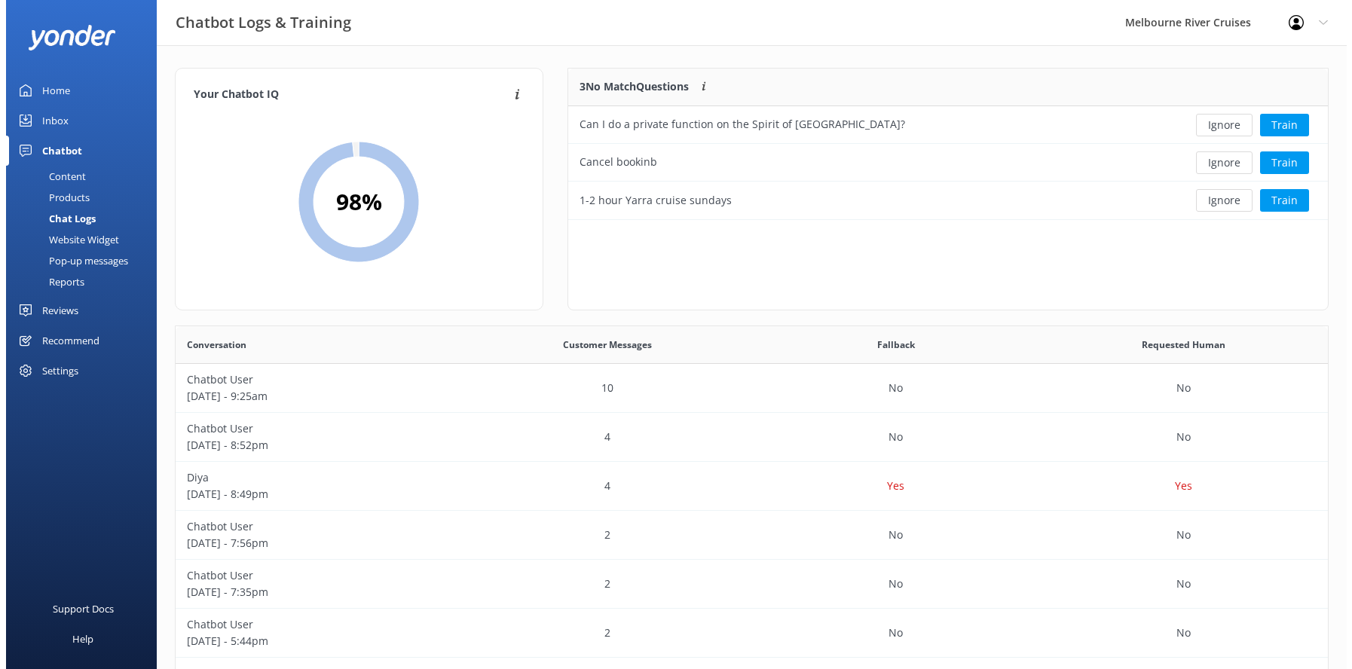
scroll to position [140, 748]
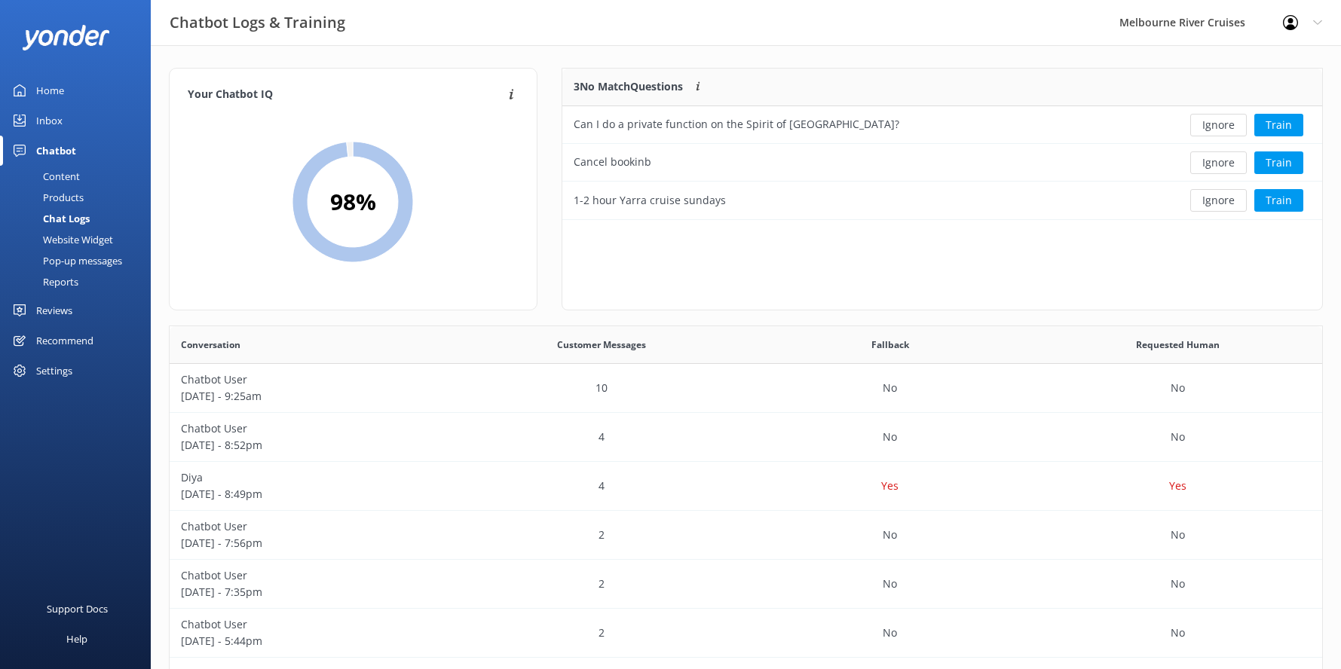
click at [32, 121] on link "Inbox" at bounding box center [75, 121] width 151 height 30
